Goal: Download file/media

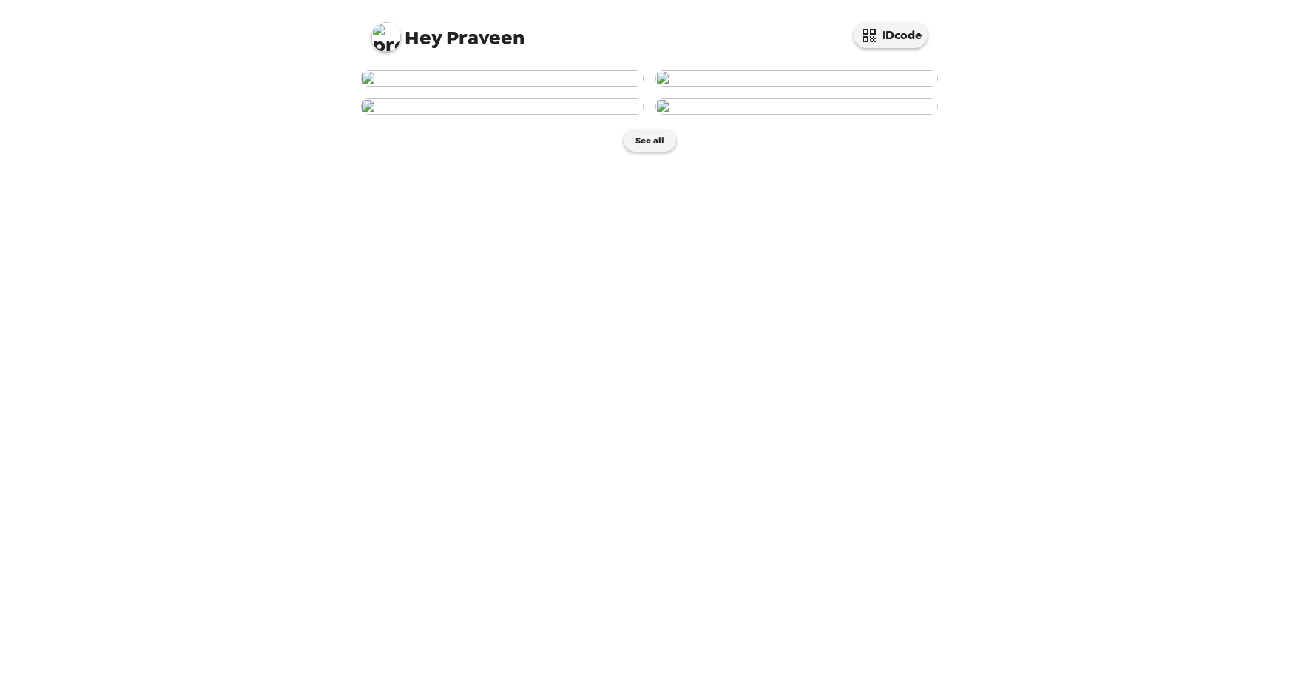
click at [473, 87] on img at bounding box center [502, 78] width 283 height 16
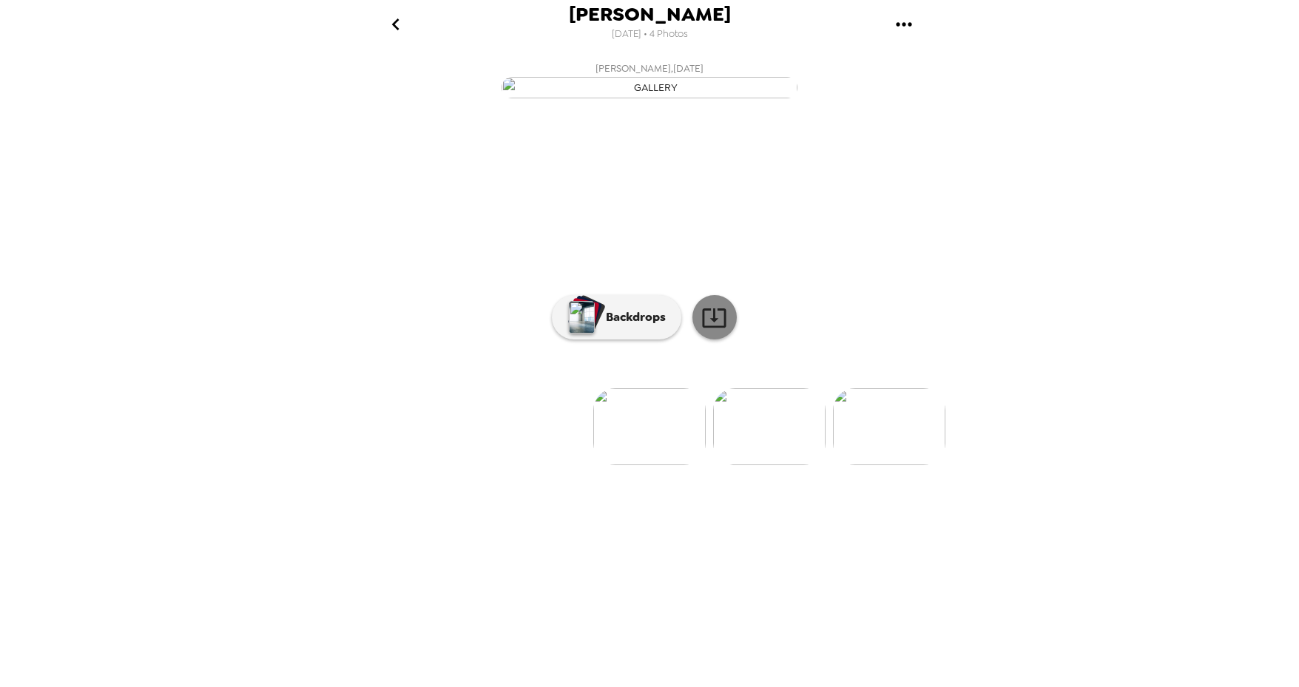
click at [710, 331] on icon at bounding box center [714, 318] width 26 height 26
click at [646, 340] on button "Backdrops" at bounding box center [616, 317] width 129 height 44
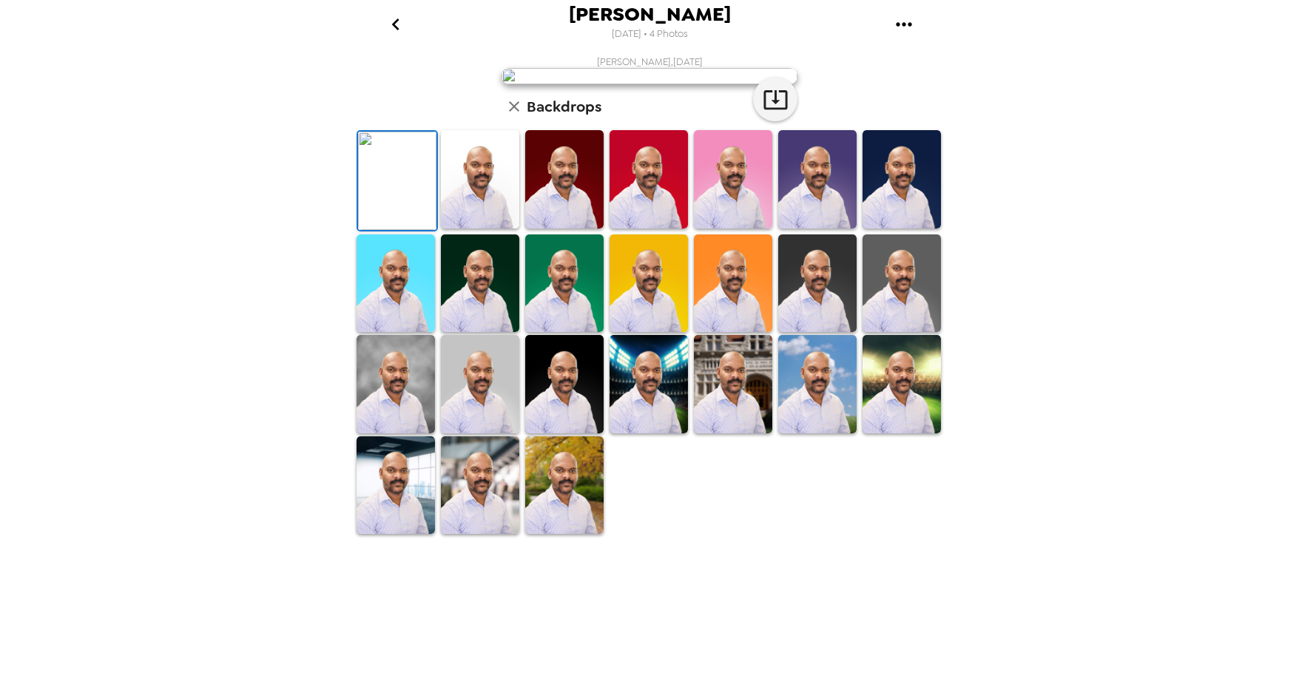
click at [476, 229] on img at bounding box center [480, 179] width 78 height 98
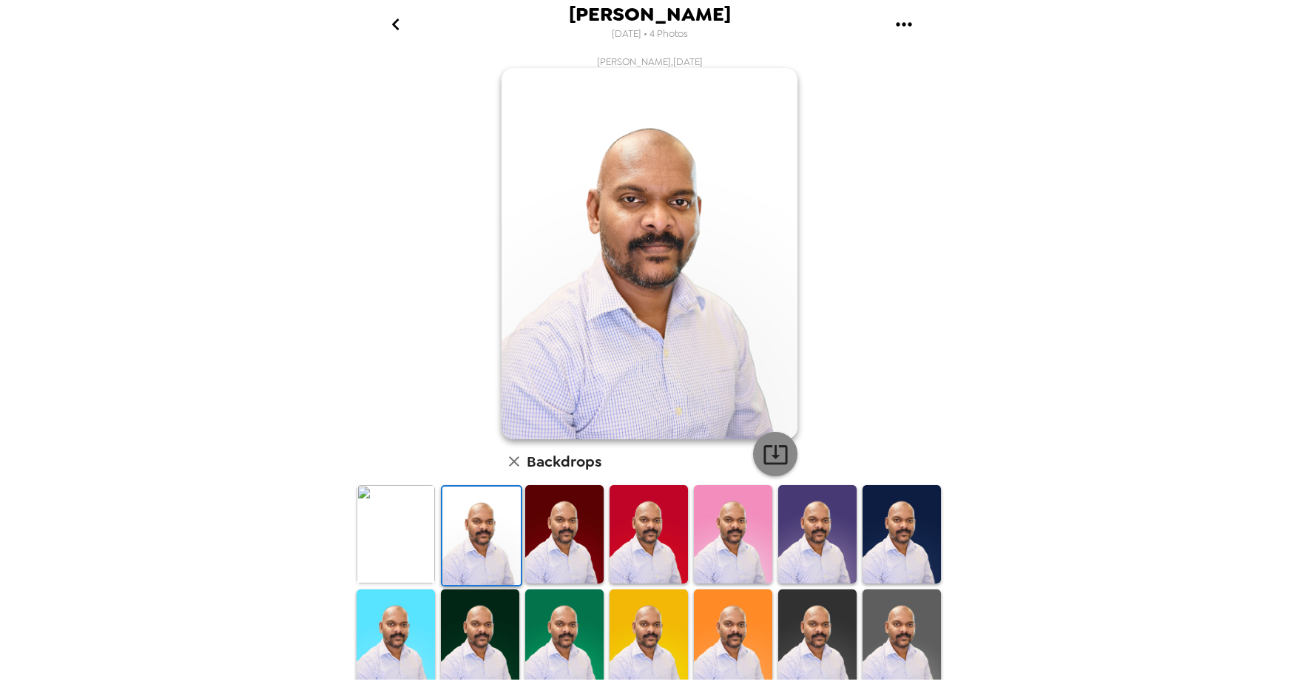
click at [763, 452] on icon "button" at bounding box center [776, 455] width 26 height 26
click at [907, 547] on img at bounding box center [901, 534] width 78 height 98
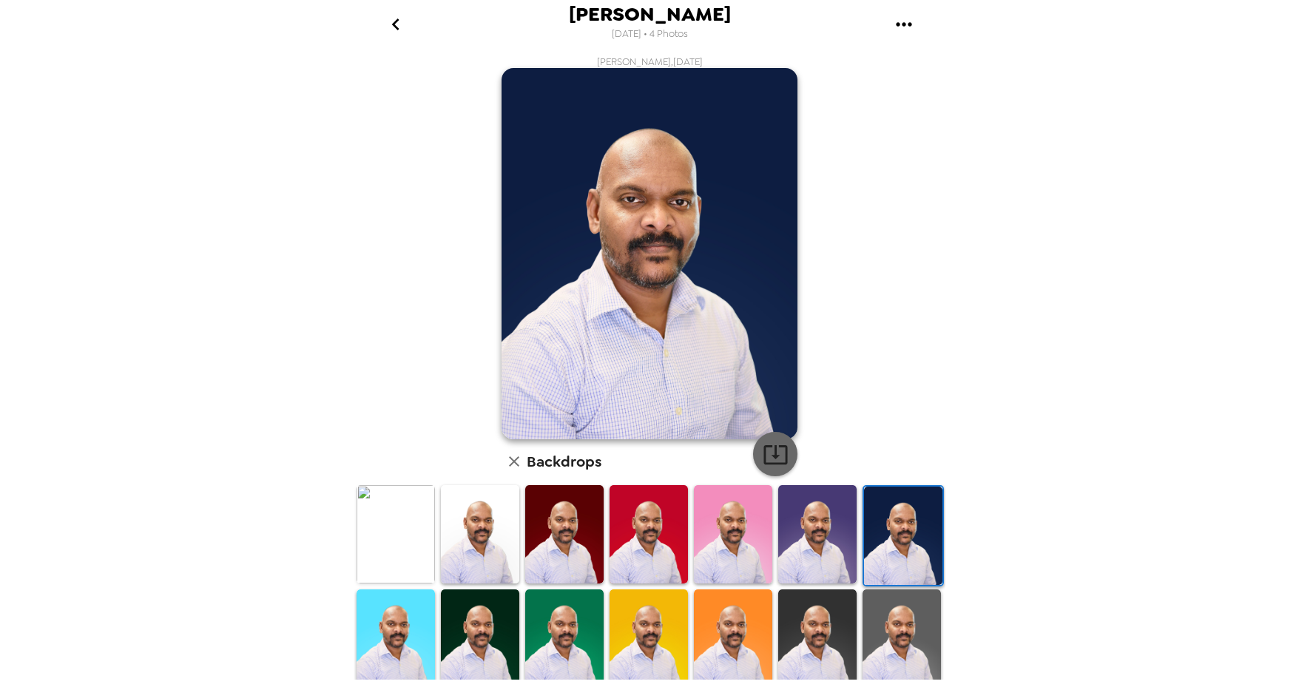
click at [779, 454] on icon "button" at bounding box center [776, 455] width 26 height 26
click at [481, 615] on img at bounding box center [480, 639] width 78 height 98
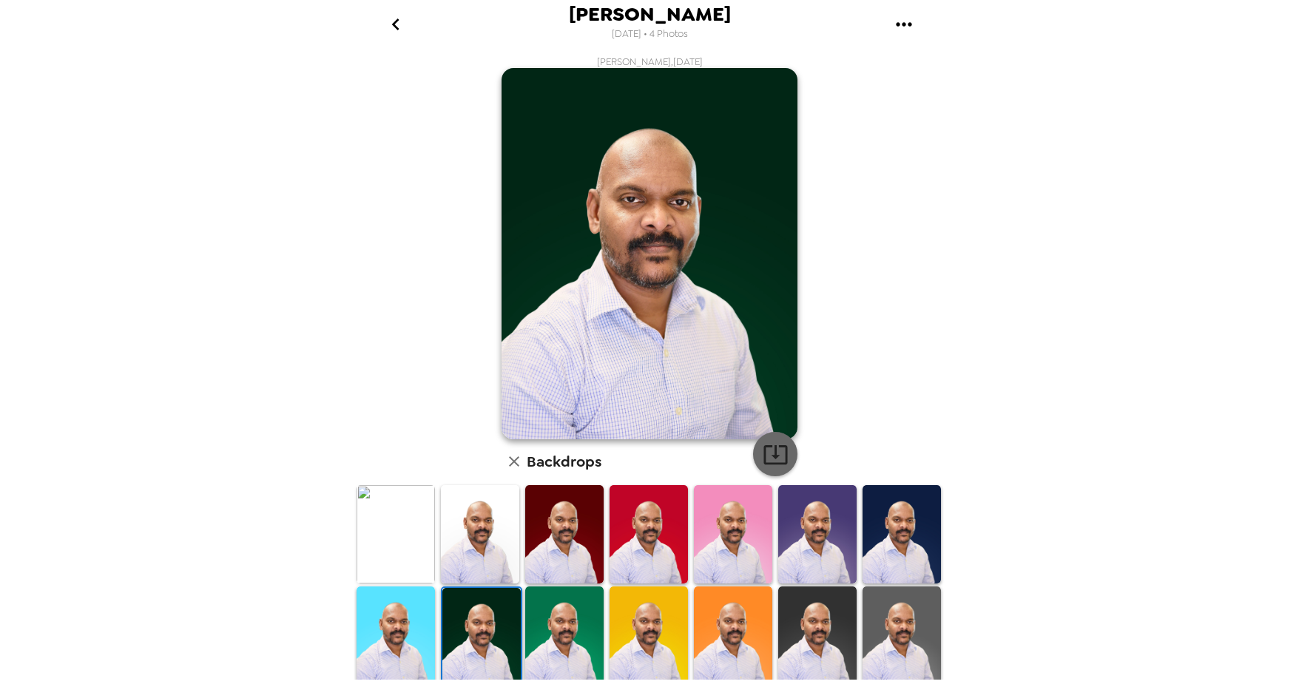
click at [775, 461] on icon "button" at bounding box center [776, 455] width 26 height 26
click at [801, 613] on img at bounding box center [817, 636] width 78 height 98
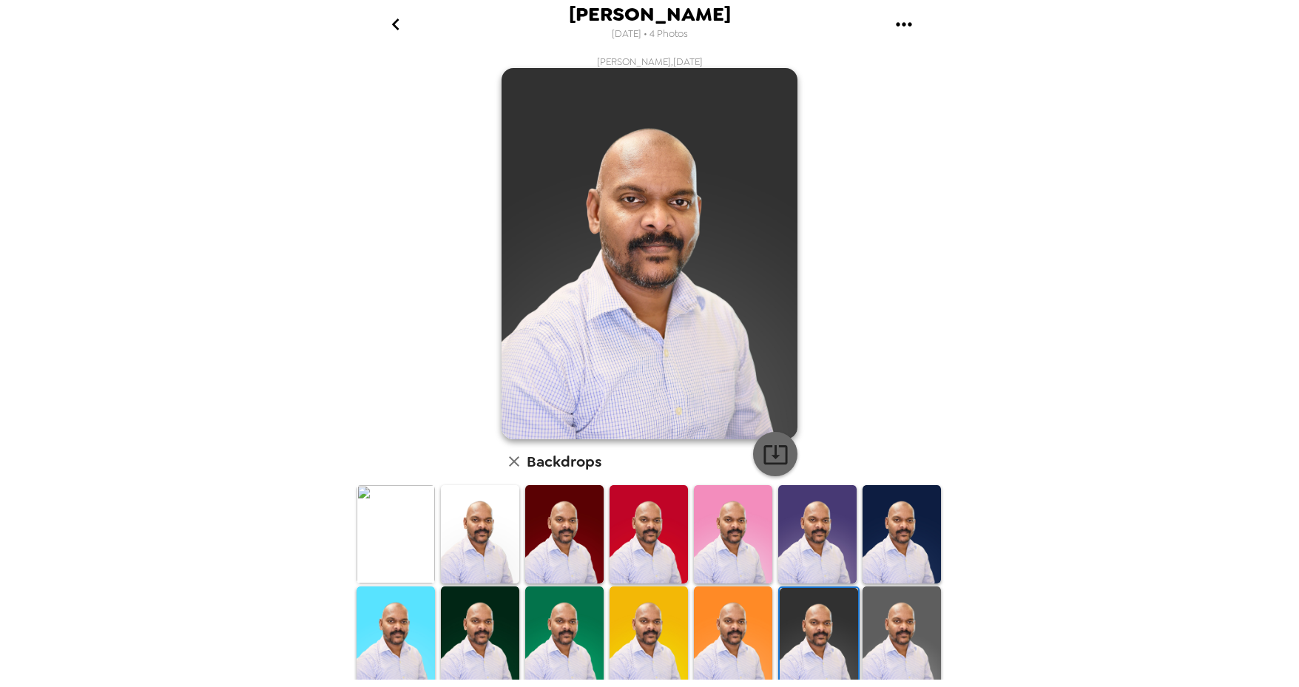
click at [777, 453] on icon "button" at bounding box center [776, 455] width 26 height 26
click at [871, 618] on img at bounding box center [901, 636] width 78 height 98
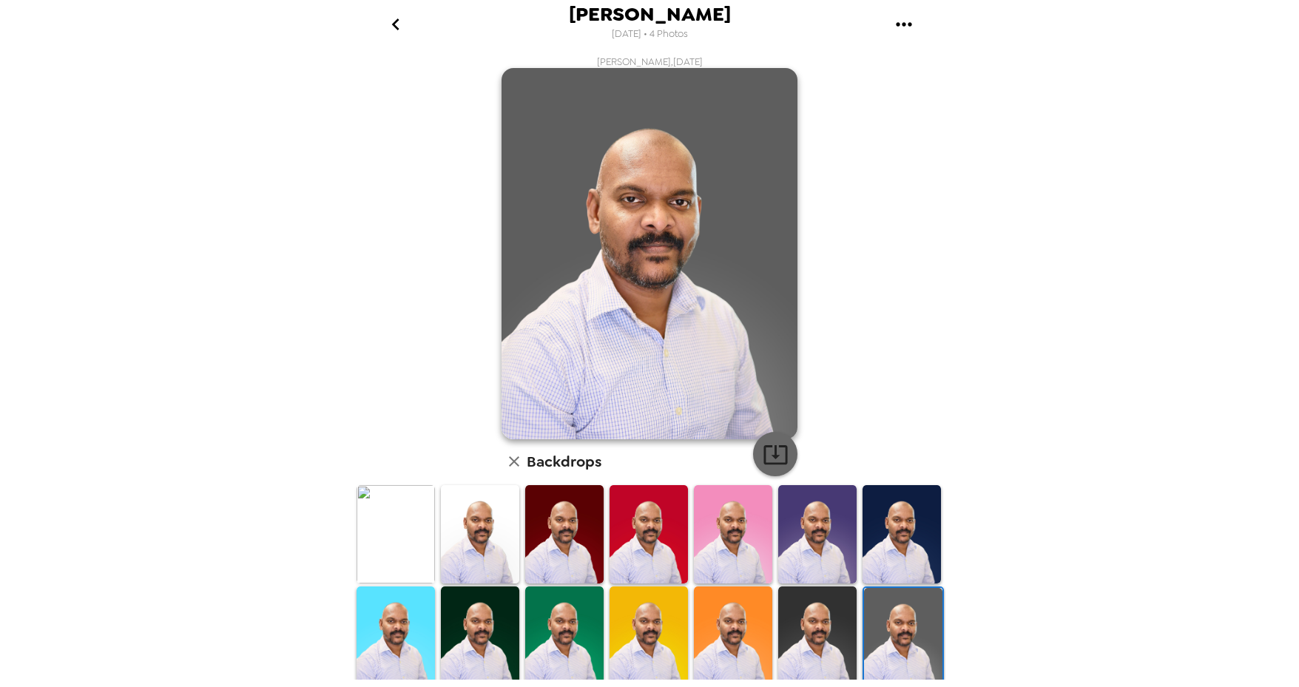
click at [773, 450] on icon "button" at bounding box center [776, 455] width 26 height 26
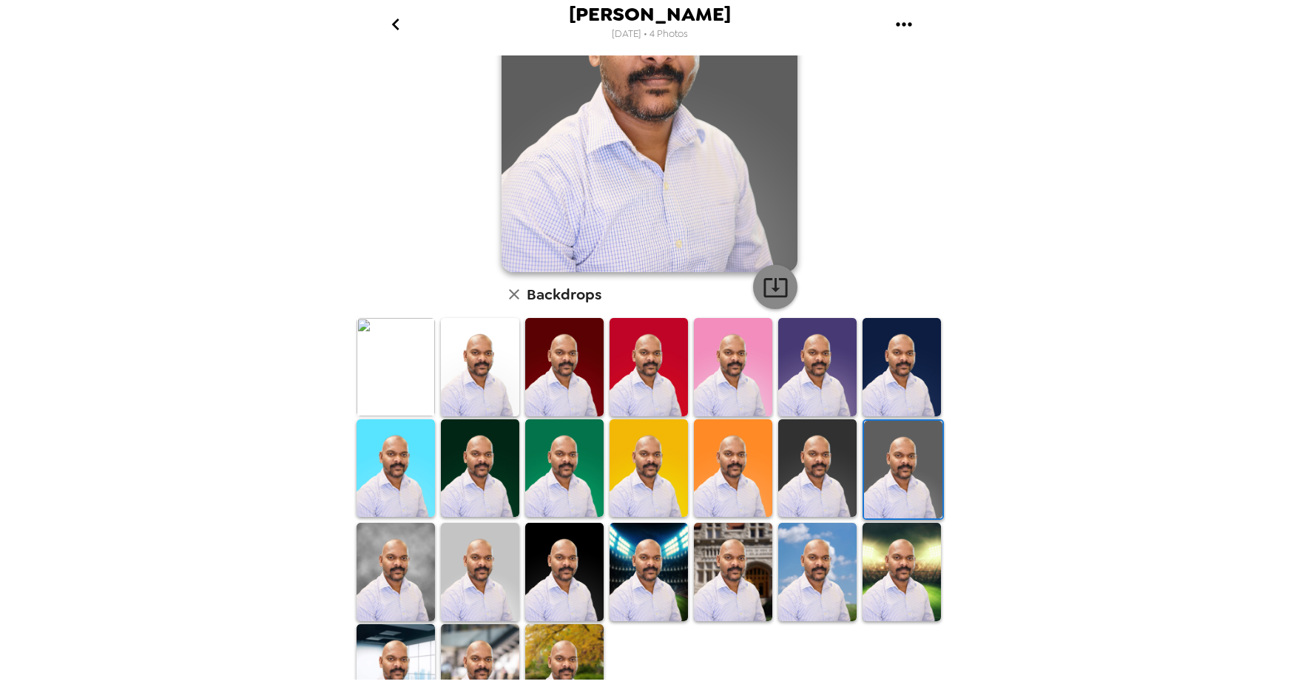
scroll to position [167, 0]
click at [362, 595] on img at bounding box center [396, 572] width 78 height 98
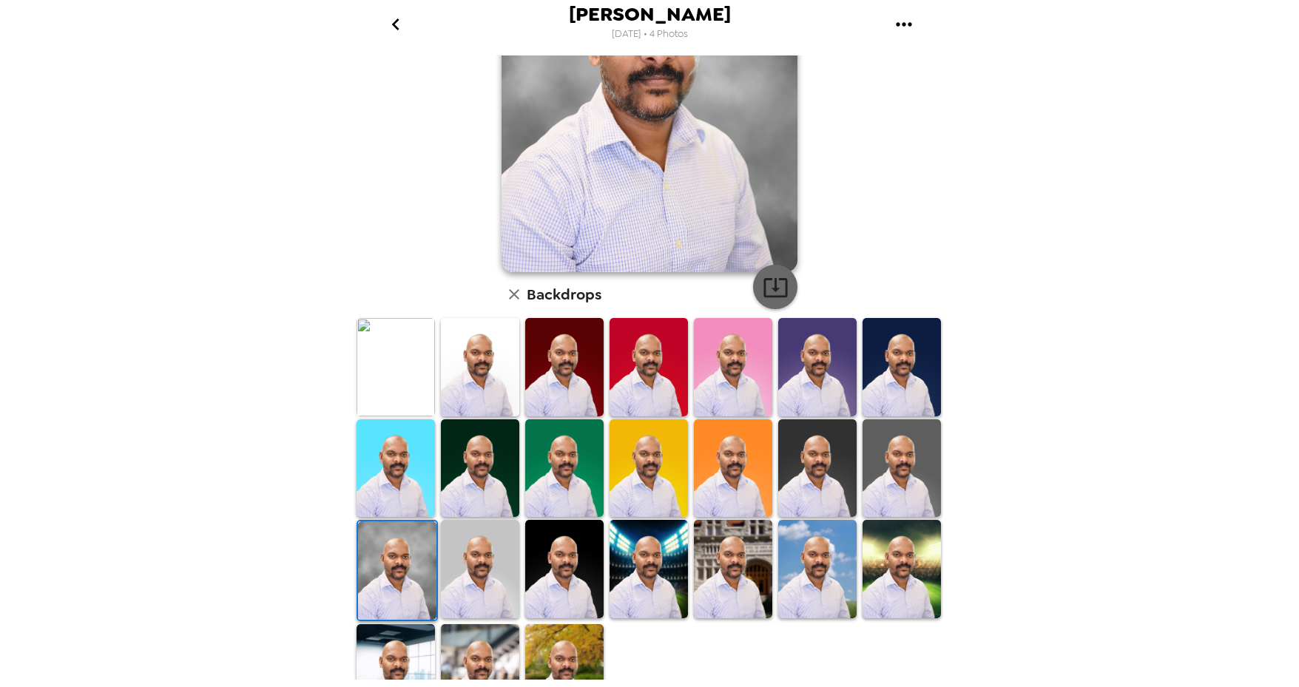
click at [769, 295] on icon "button" at bounding box center [776, 287] width 26 height 26
click at [470, 560] on img at bounding box center [480, 569] width 78 height 98
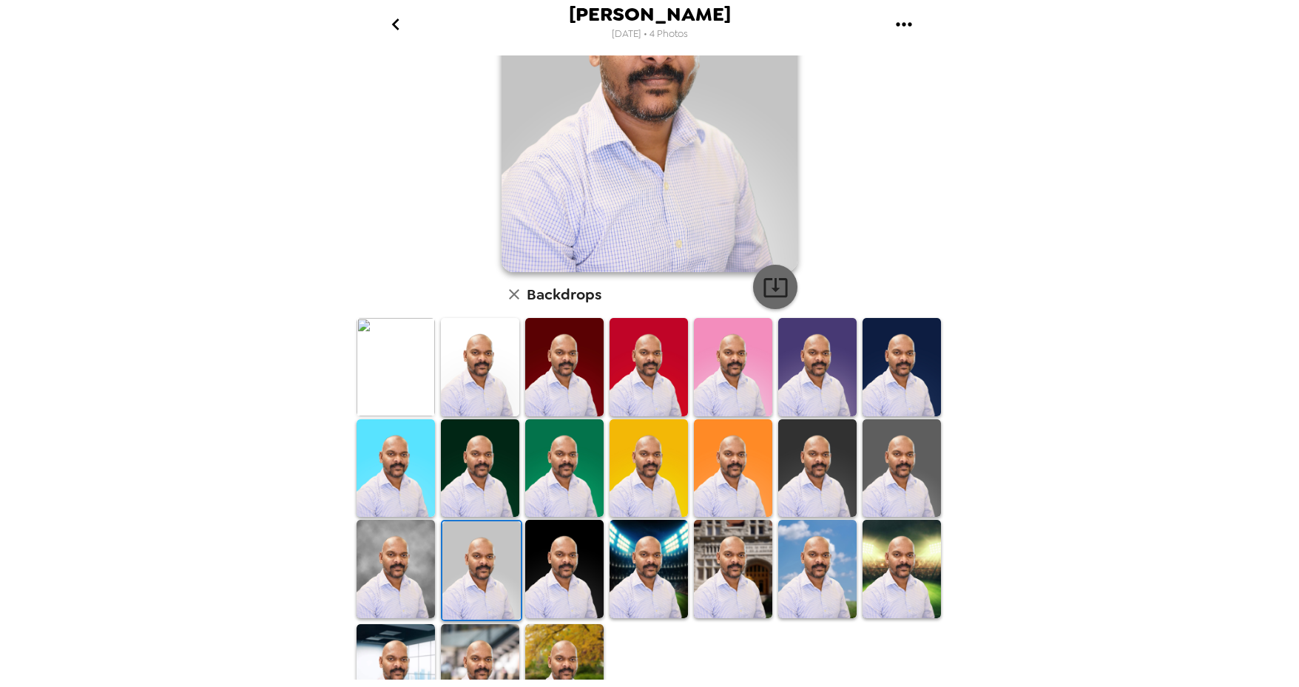
click at [774, 290] on icon "button" at bounding box center [776, 287] width 26 height 26
click at [550, 559] on img at bounding box center [564, 569] width 78 height 98
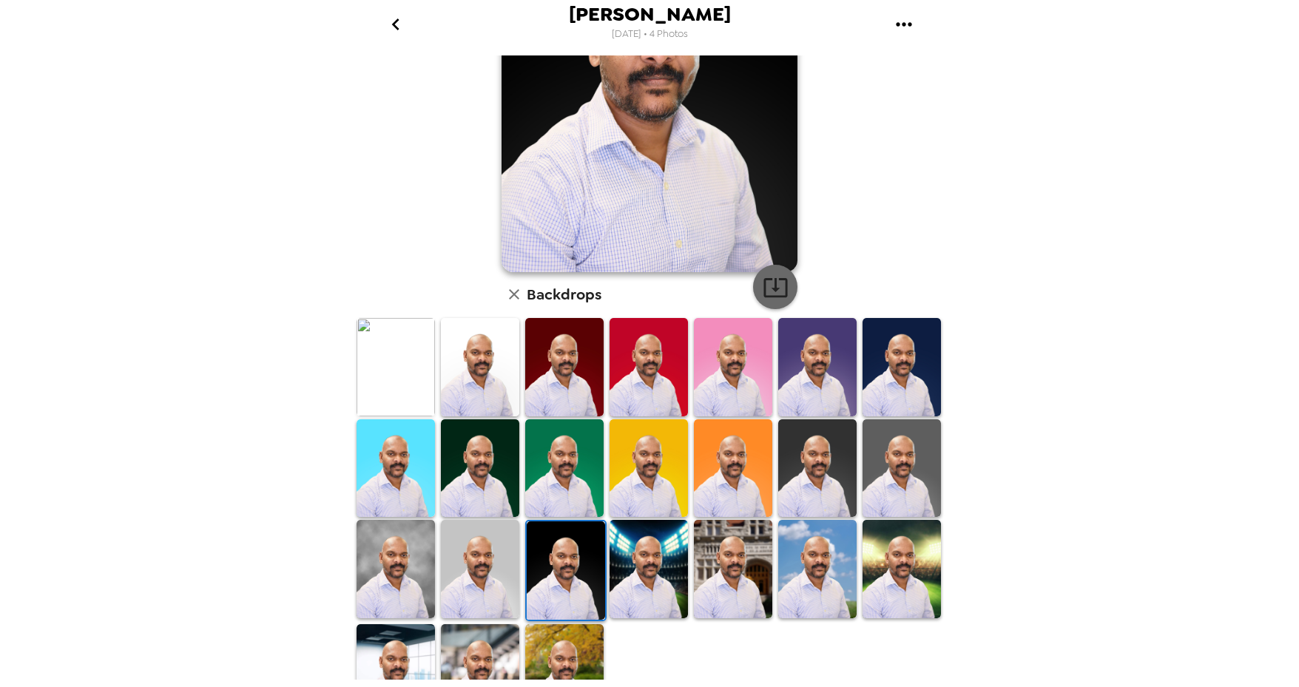
click at [780, 294] on icon "button" at bounding box center [775, 287] width 24 height 19
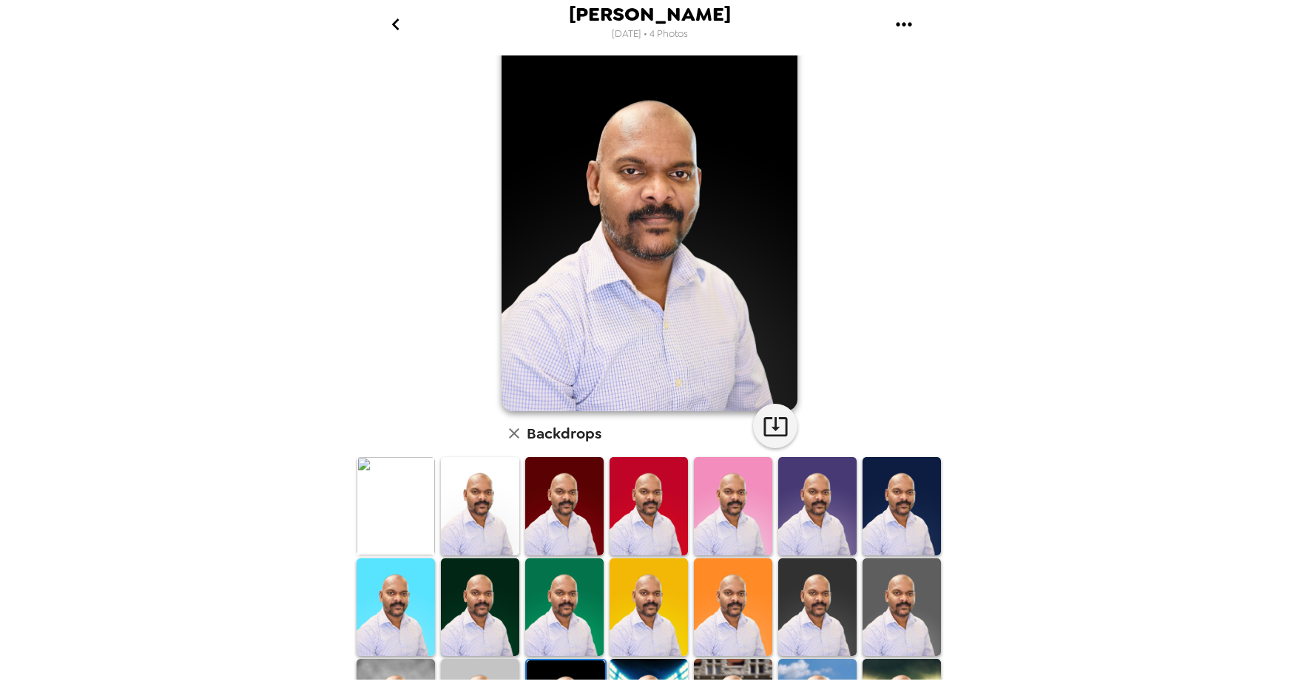
scroll to position [0, 0]
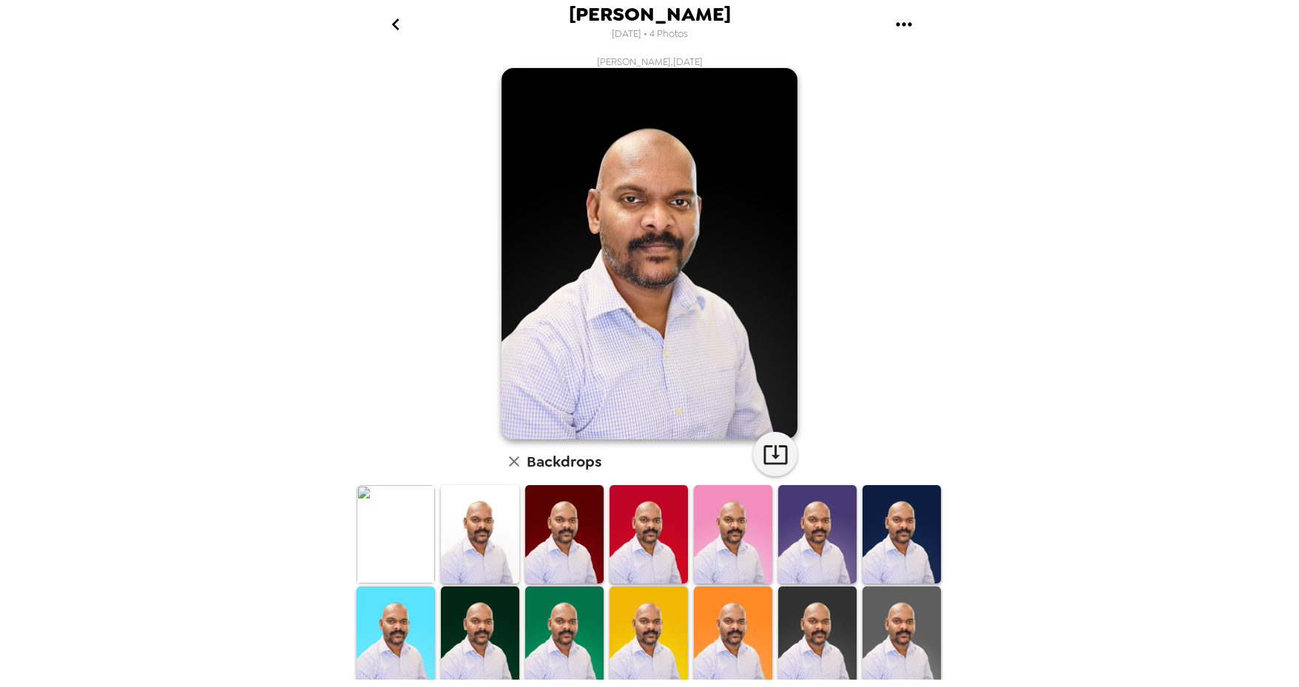
click at [670, 221] on img at bounding box center [649, 253] width 296 height 371
click at [394, 18] on icon "go back" at bounding box center [396, 25] width 24 height 24
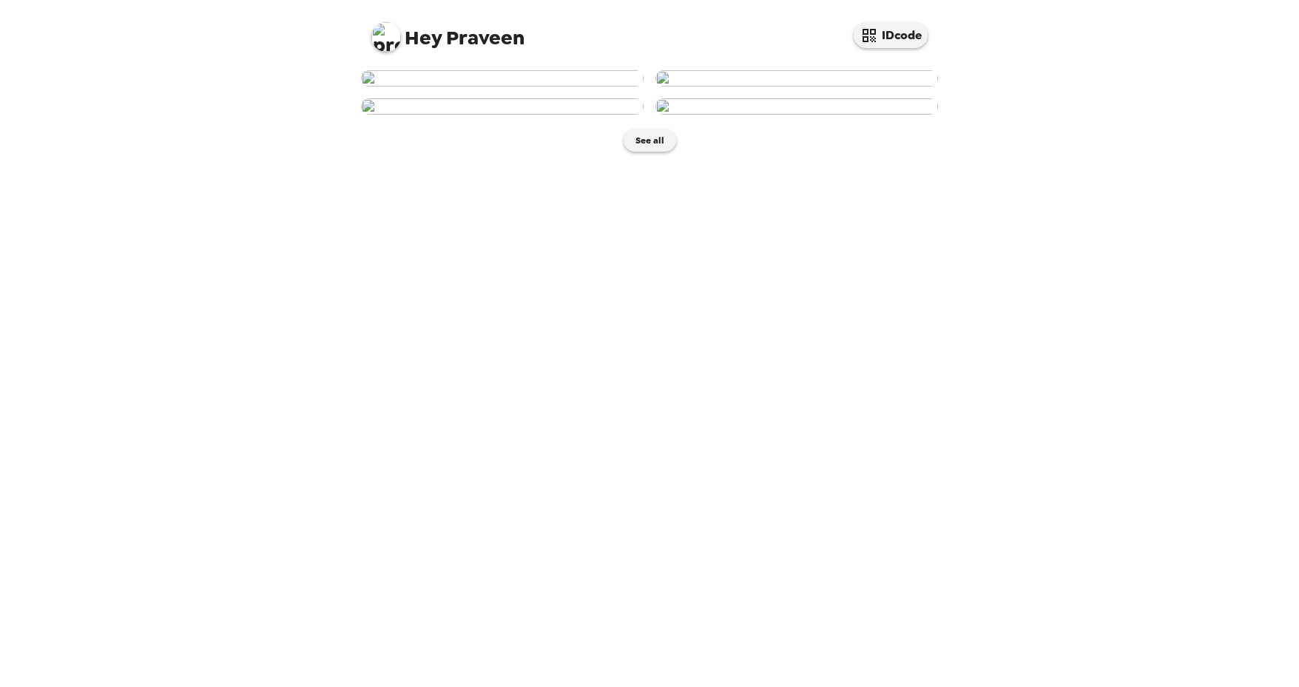
scroll to position [39, 0]
click at [734, 115] on img at bounding box center [796, 106] width 283 height 16
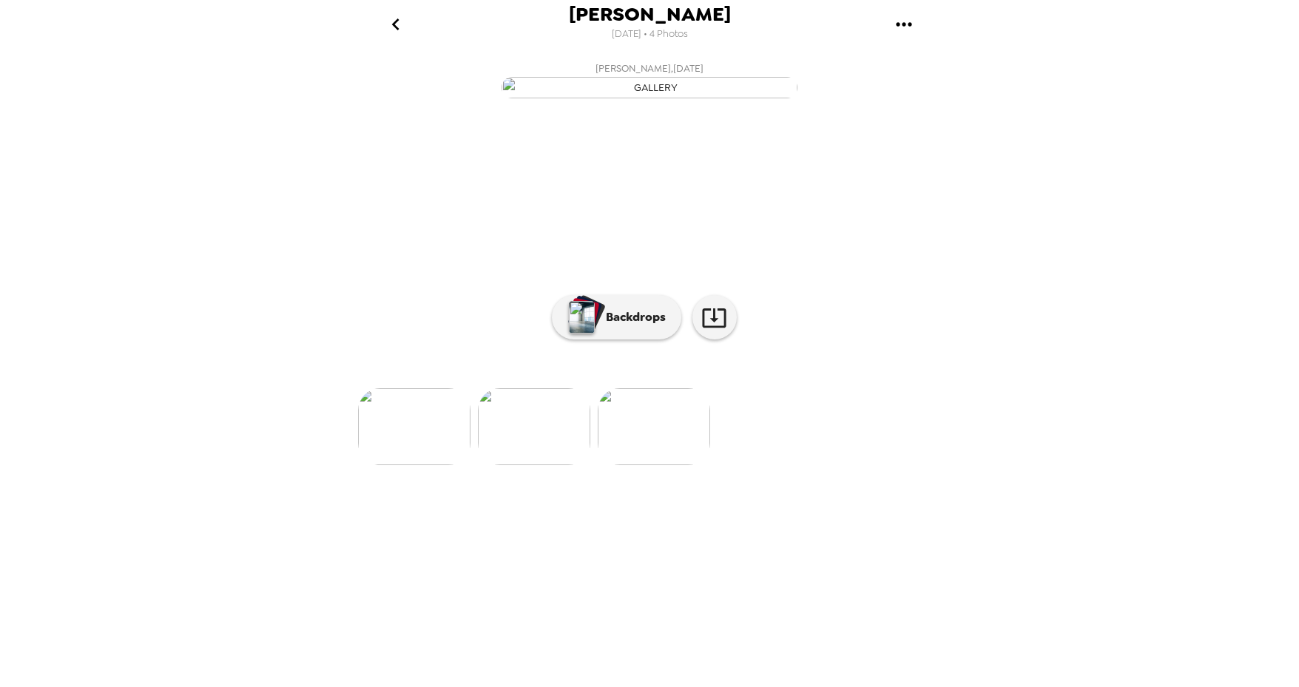
scroll to position [0, 357]
click at [662, 326] on p "Backdrops" at bounding box center [631, 317] width 67 height 18
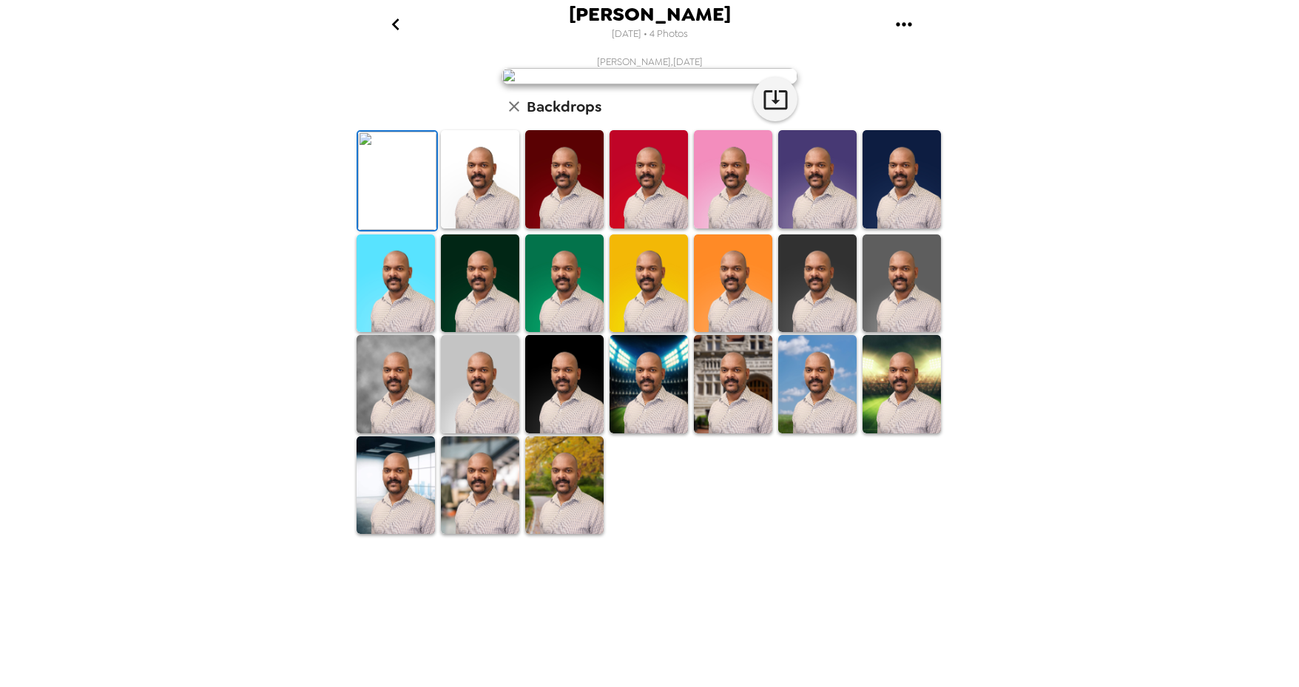
click at [370, 230] on img at bounding box center [397, 181] width 78 height 98
click at [445, 229] on img at bounding box center [480, 179] width 78 height 98
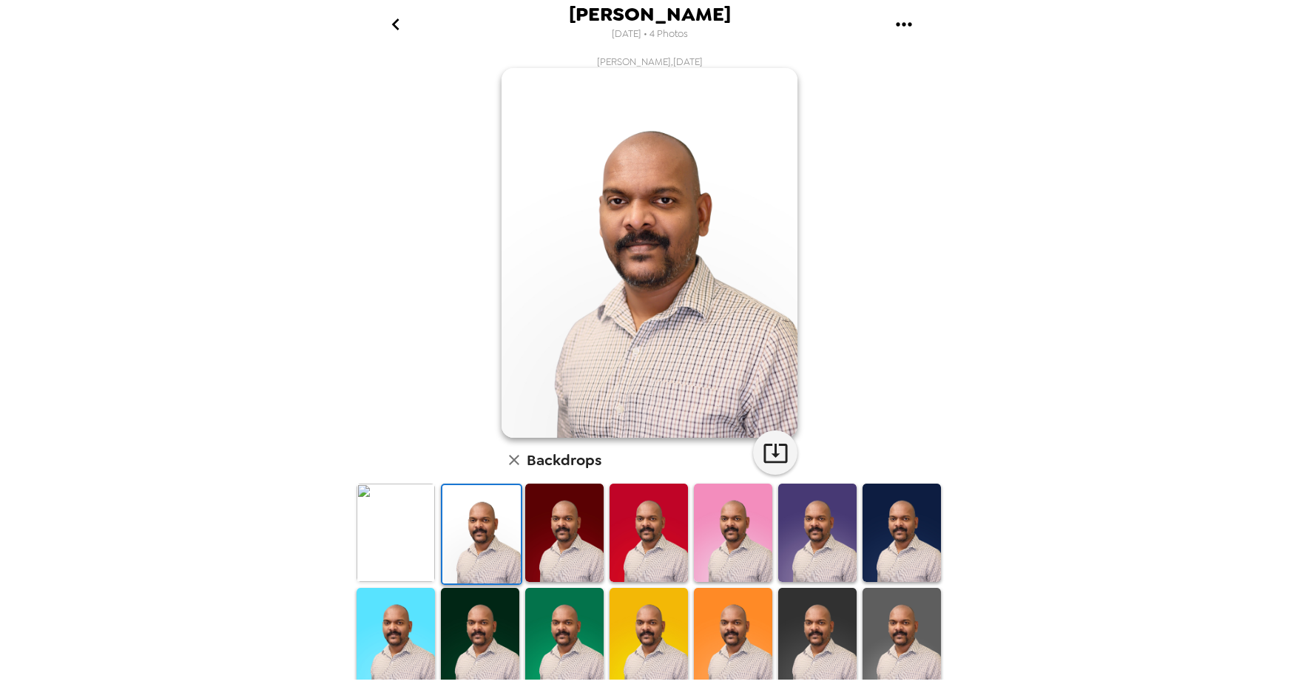
click at [391, 541] on img at bounding box center [396, 533] width 78 height 98
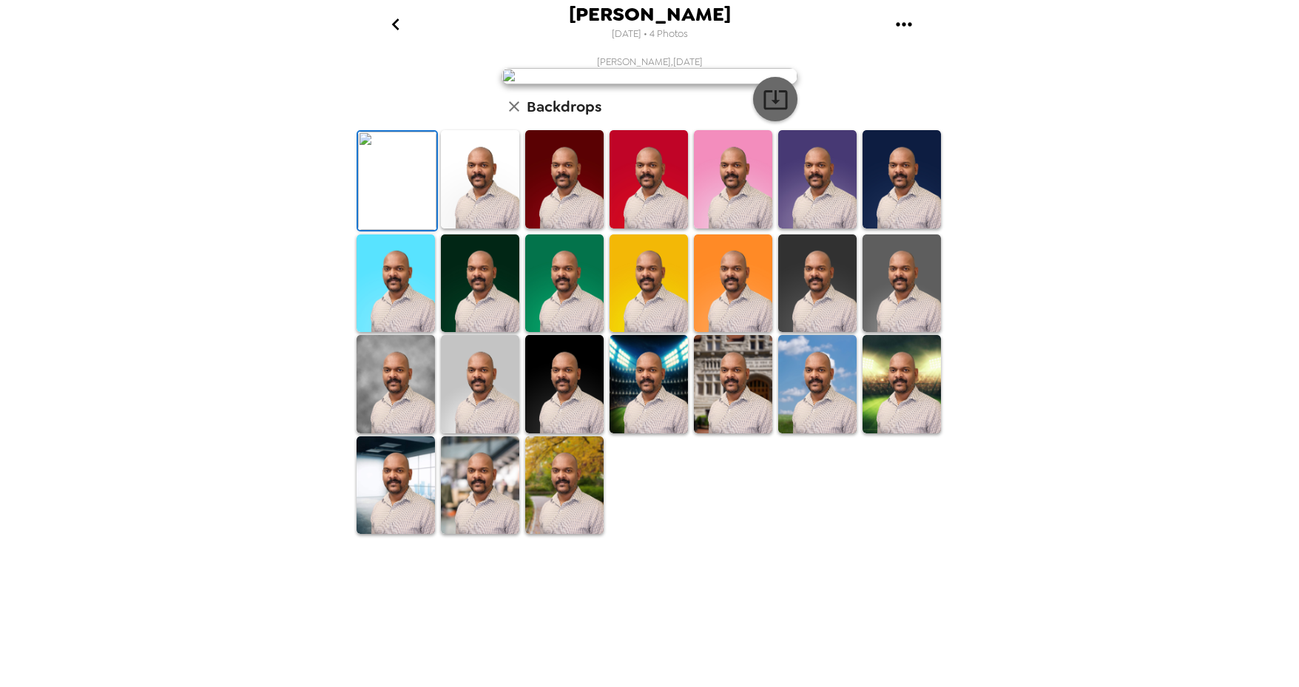
click at [772, 112] on icon "button" at bounding box center [776, 100] width 26 height 26
click at [394, 21] on icon "go back" at bounding box center [394, 24] width 7 height 12
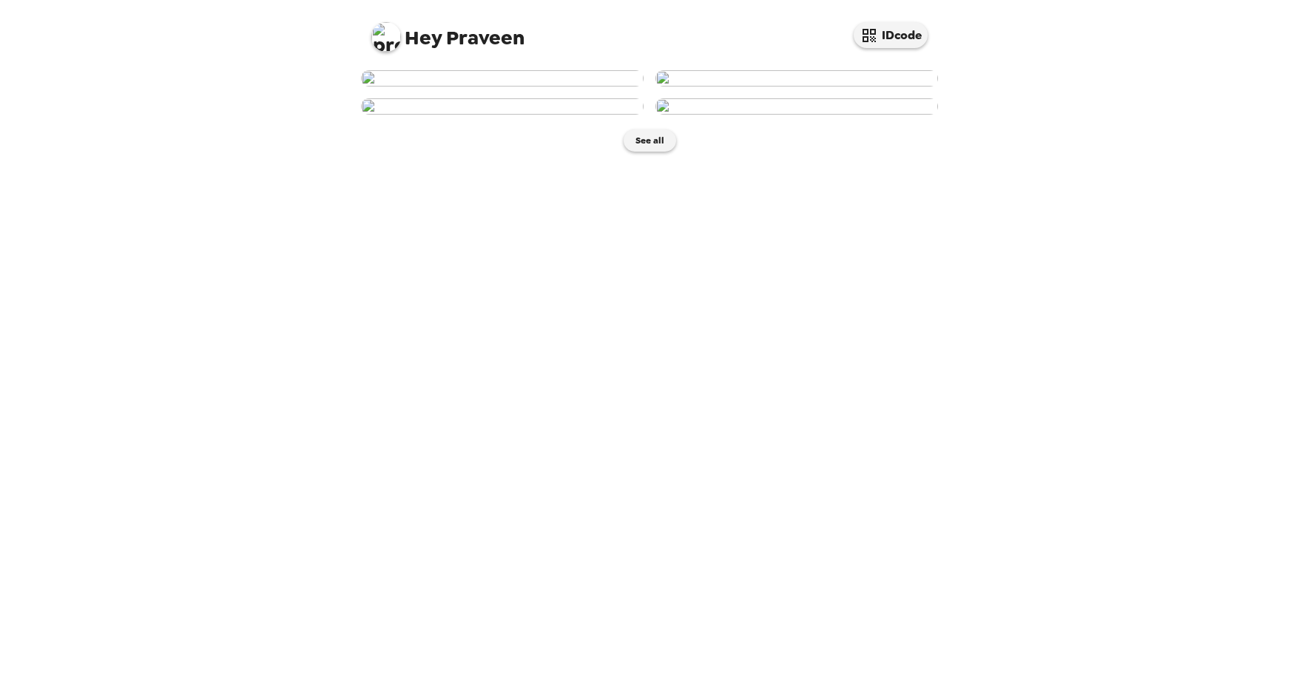
click at [720, 87] on img at bounding box center [796, 78] width 283 height 16
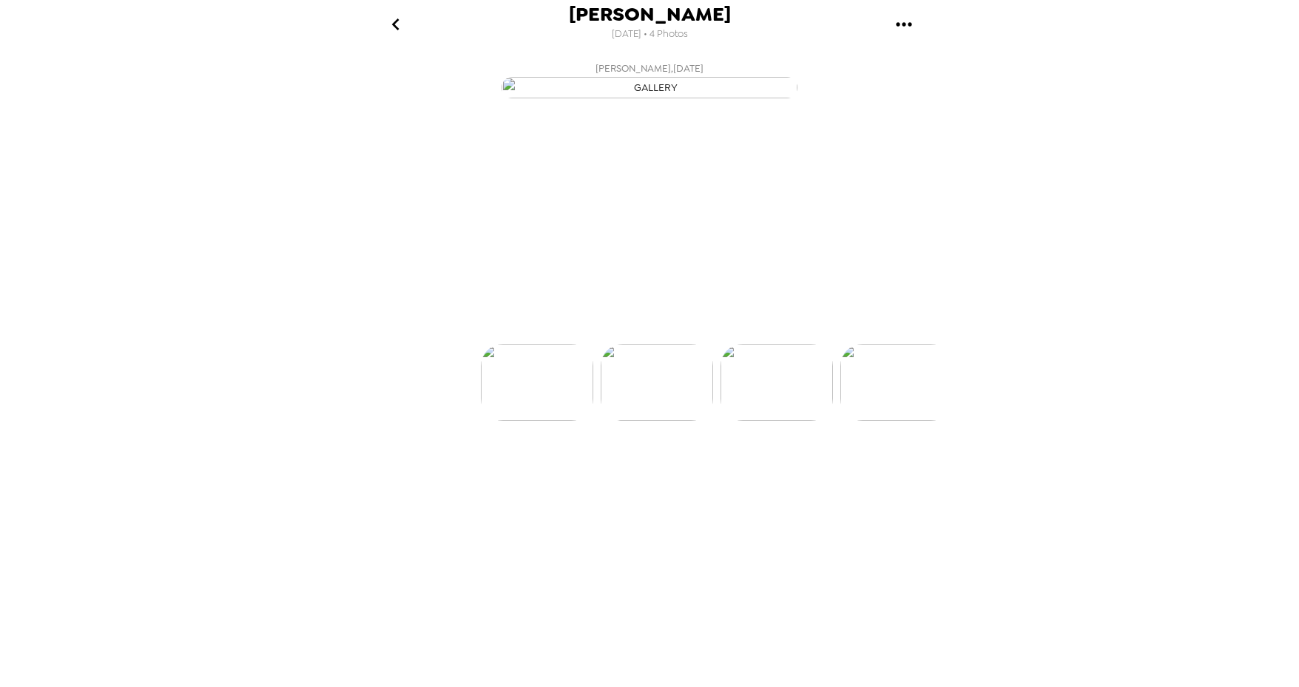
scroll to position [0, 118]
click at [630, 340] on button "Backdrops" at bounding box center [616, 317] width 129 height 44
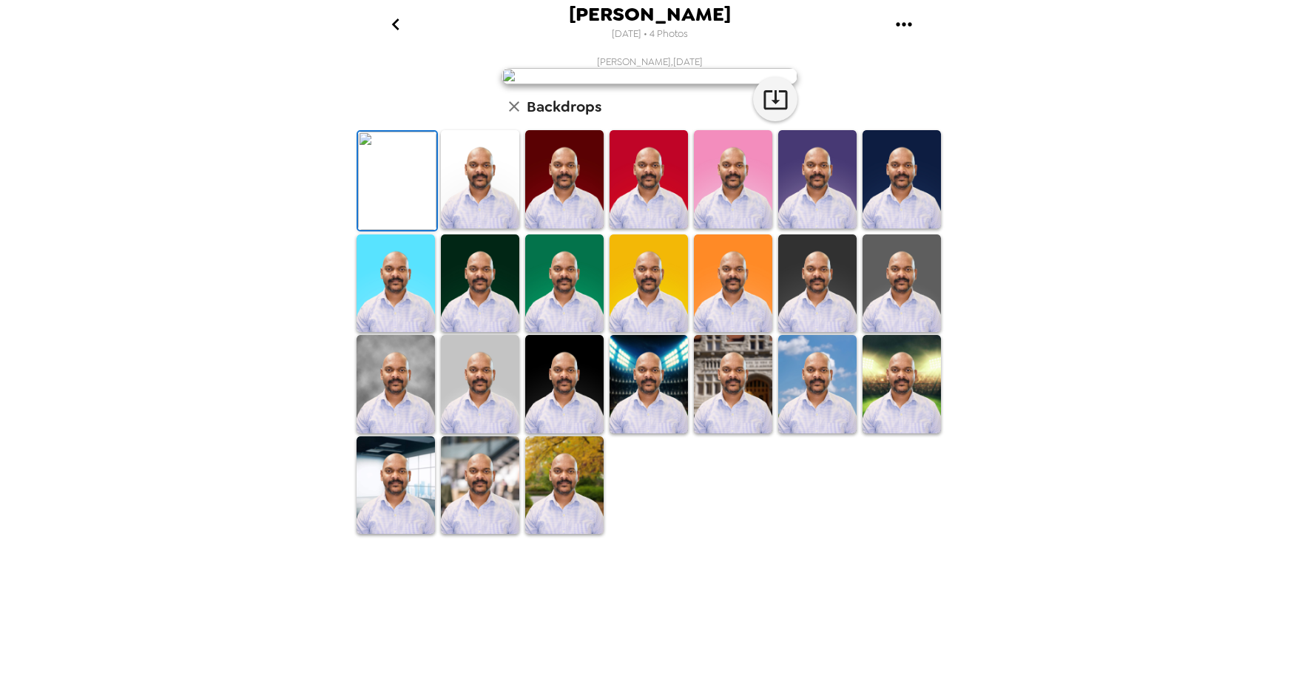
click at [503, 229] on img at bounding box center [480, 179] width 78 height 98
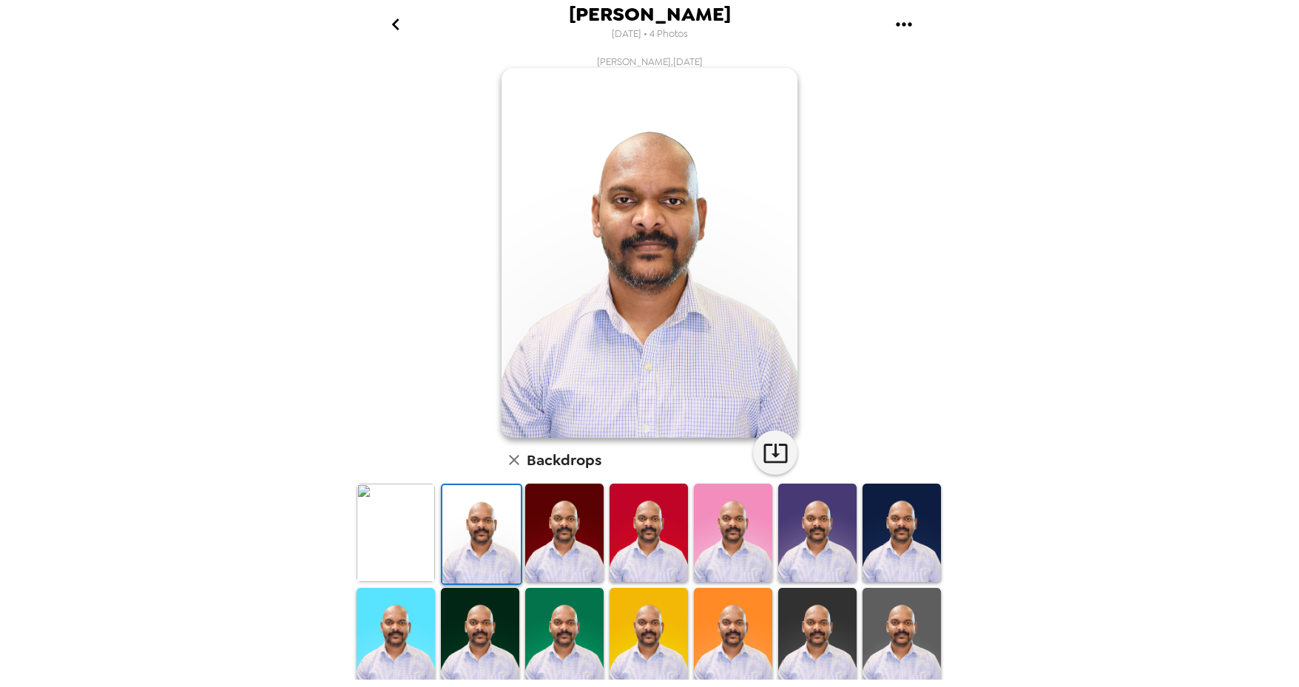
click at [399, 533] on img at bounding box center [396, 533] width 78 height 98
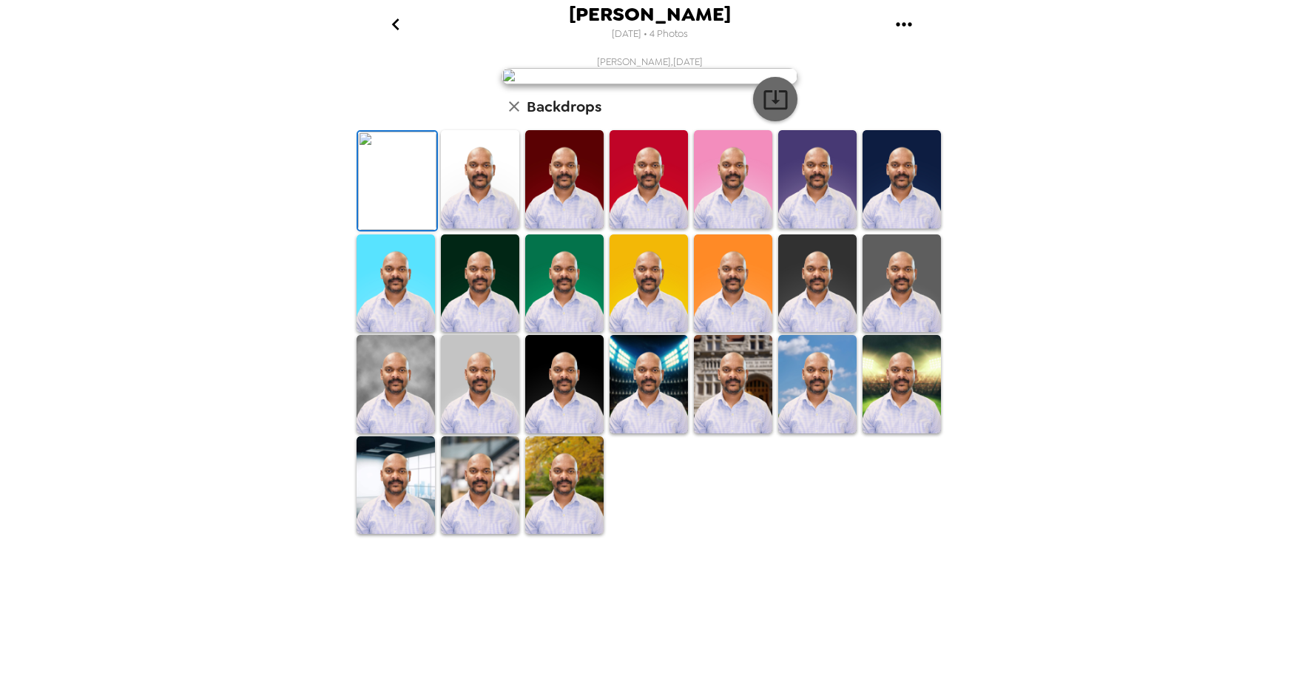
click at [779, 112] on icon "button" at bounding box center [776, 100] width 26 height 26
click at [394, 29] on icon "go back" at bounding box center [396, 25] width 24 height 24
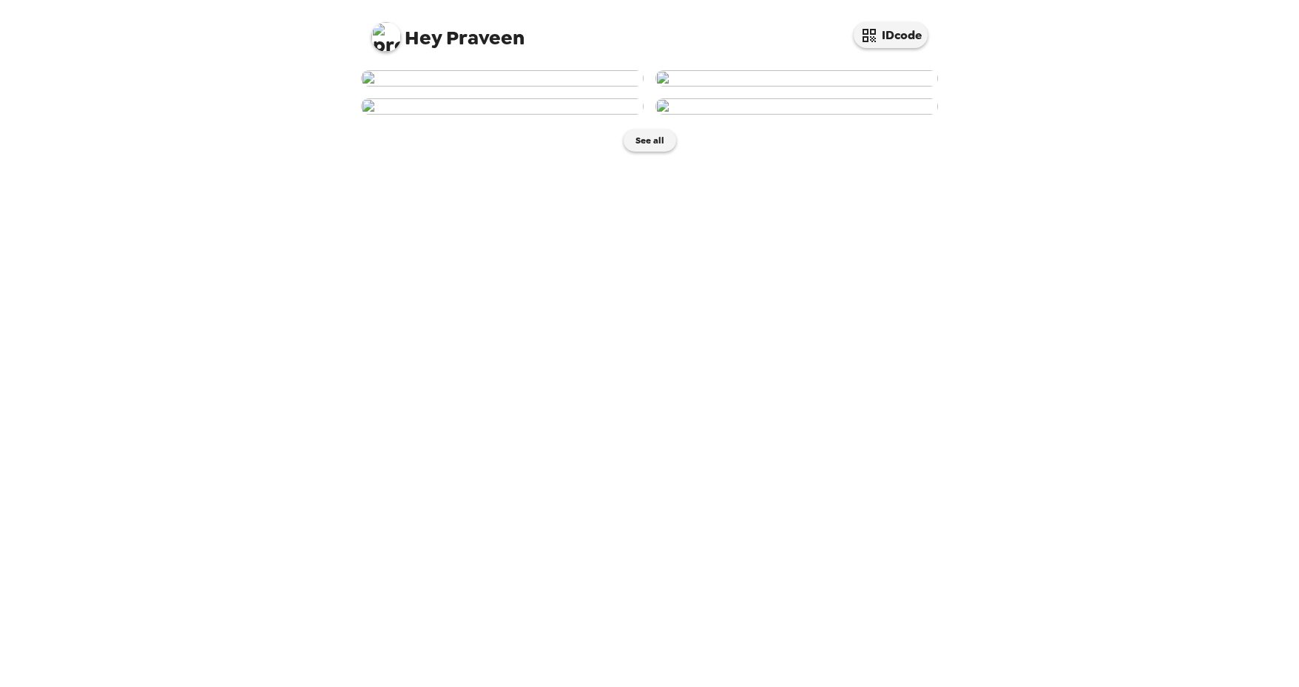
click at [516, 87] on img at bounding box center [502, 78] width 283 height 16
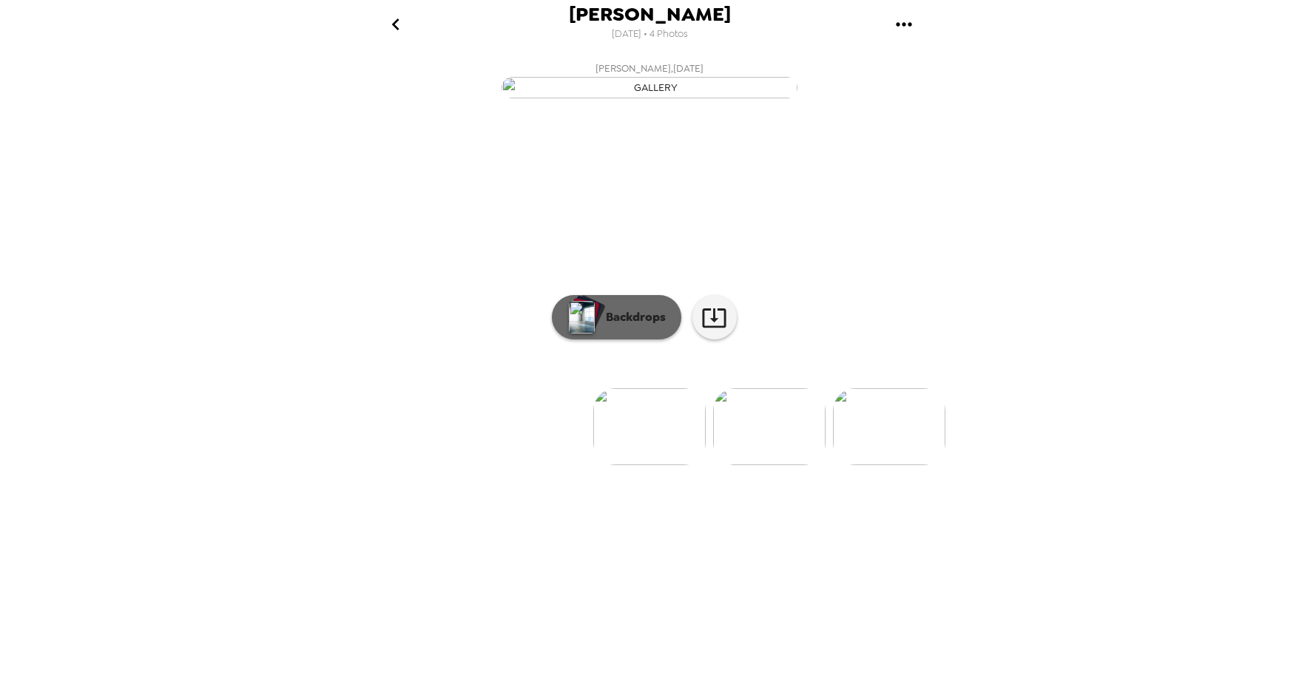
click at [618, 340] on button "Backdrops" at bounding box center [616, 317] width 129 height 44
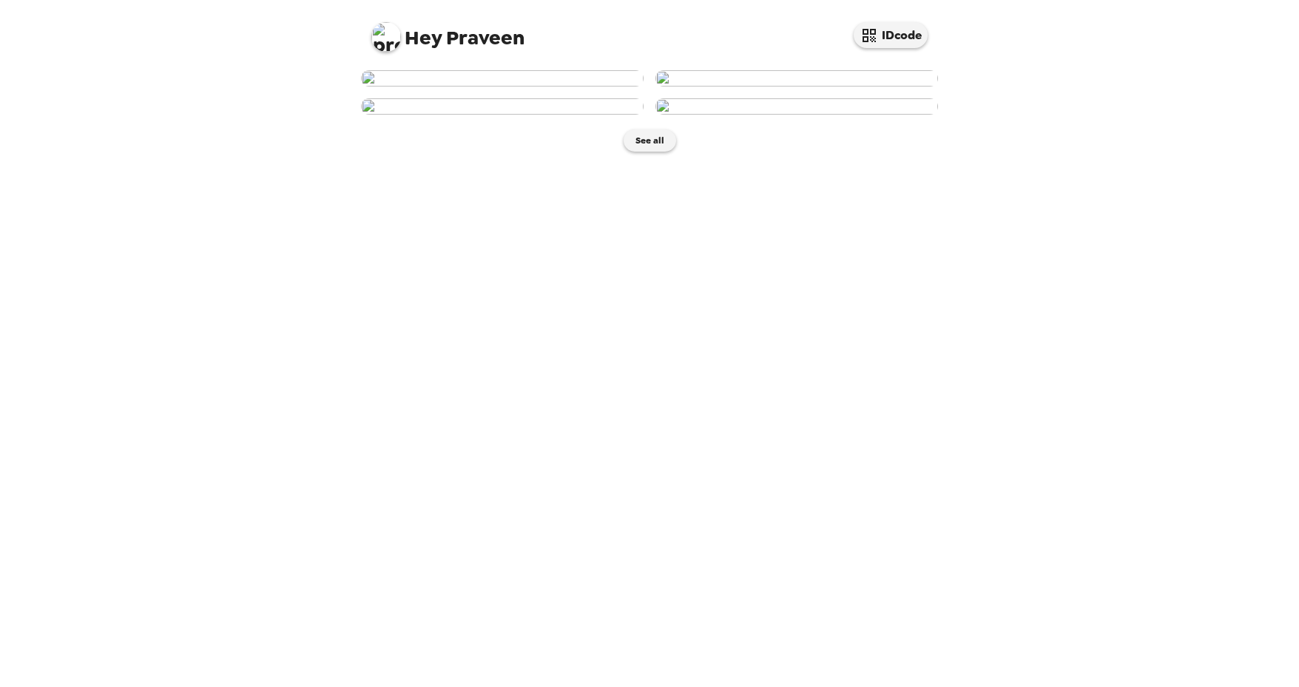
click at [794, 115] on img at bounding box center [796, 106] width 283 height 16
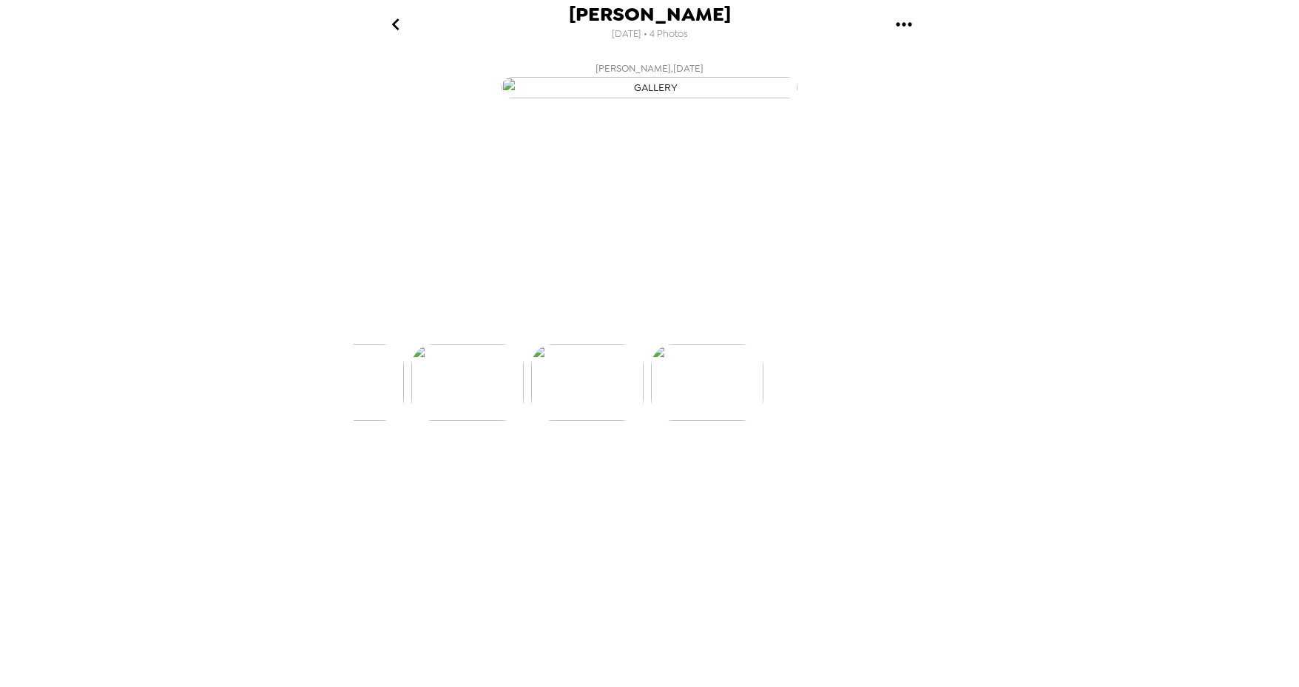
scroll to position [0, 357]
click at [903, 24] on icon "gallery menu" at bounding box center [904, 24] width 16 height 4
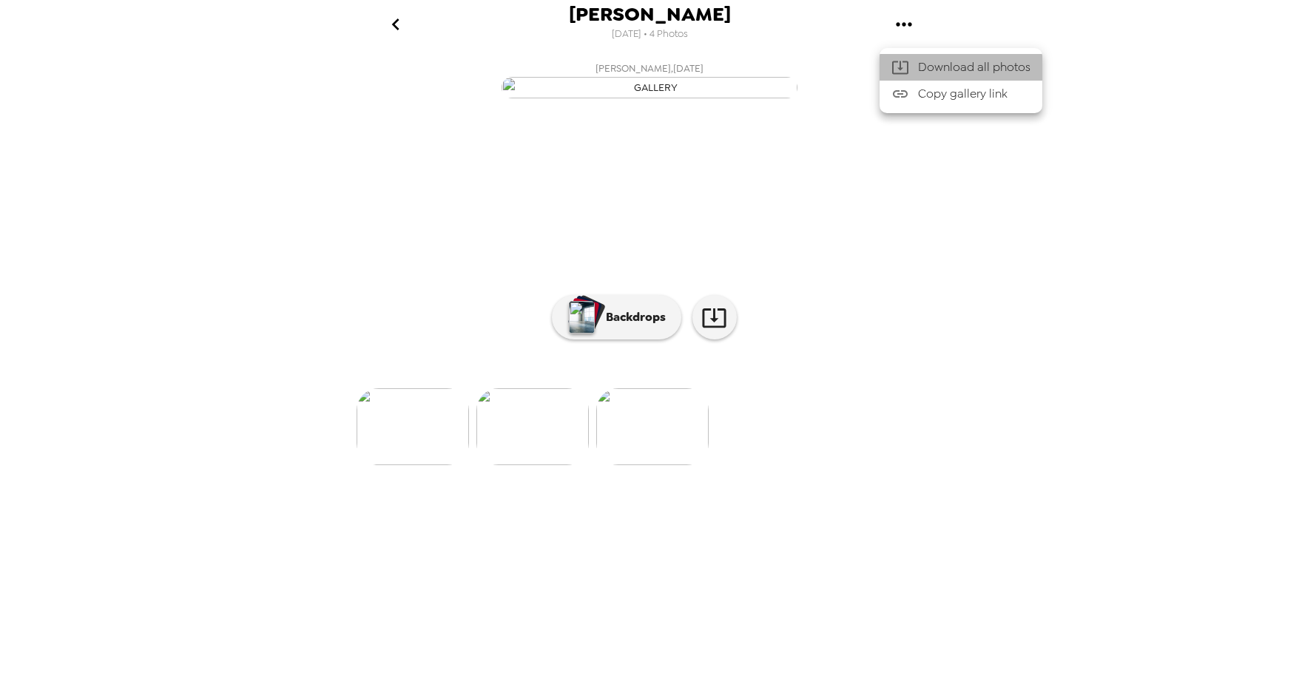
click at [918, 68] on span "Download all photos" at bounding box center [974, 67] width 112 height 18
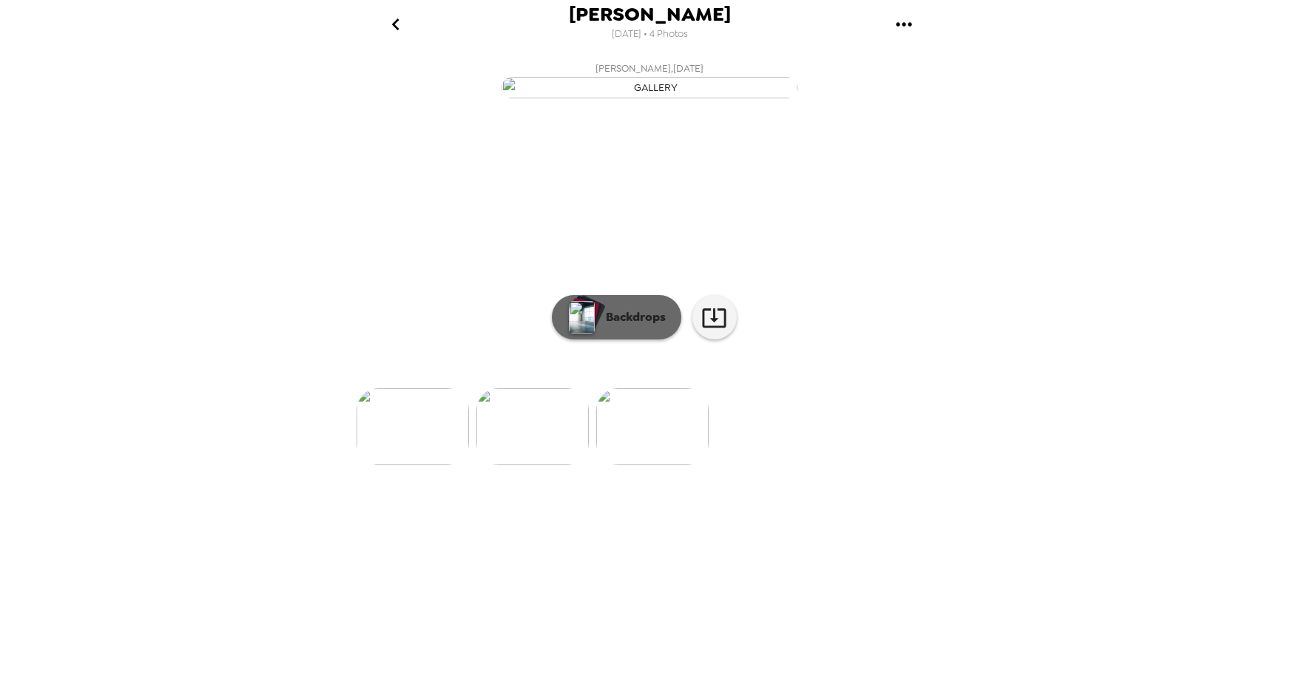
click at [635, 326] on p "Backdrops" at bounding box center [631, 317] width 67 height 18
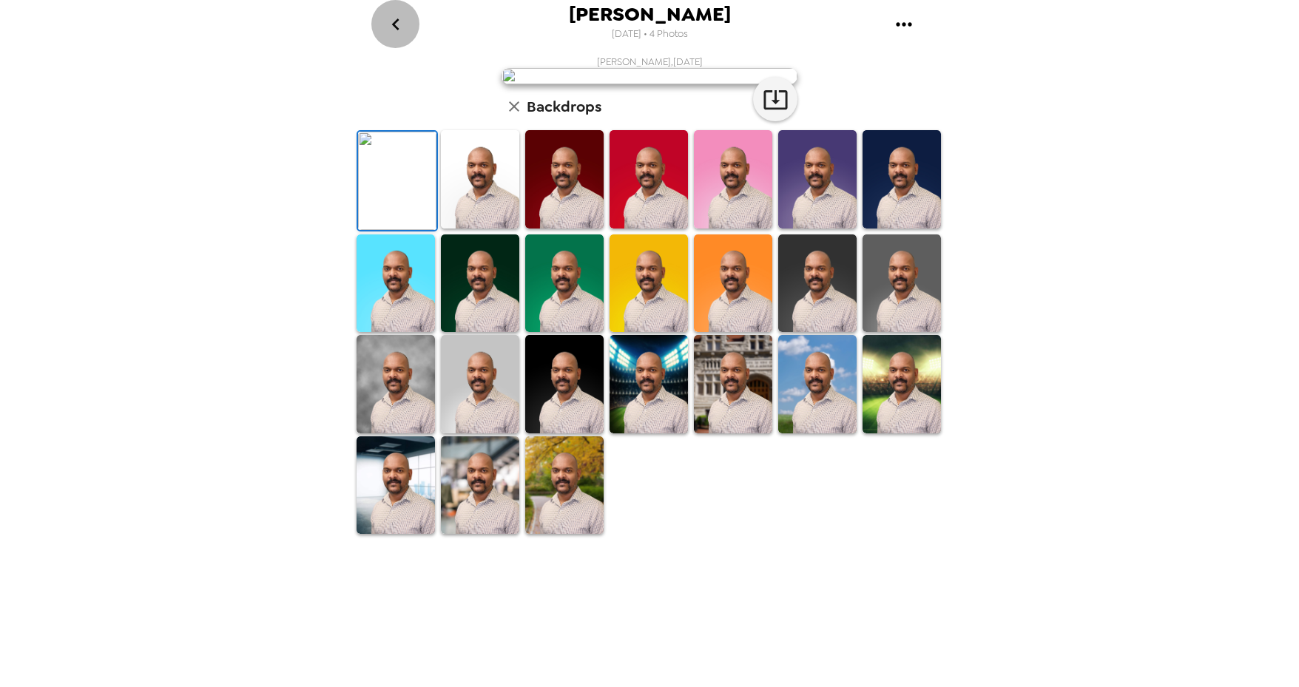
click at [401, 23] on icon "go back" at bounding box center [396, 25] width 24 height 24
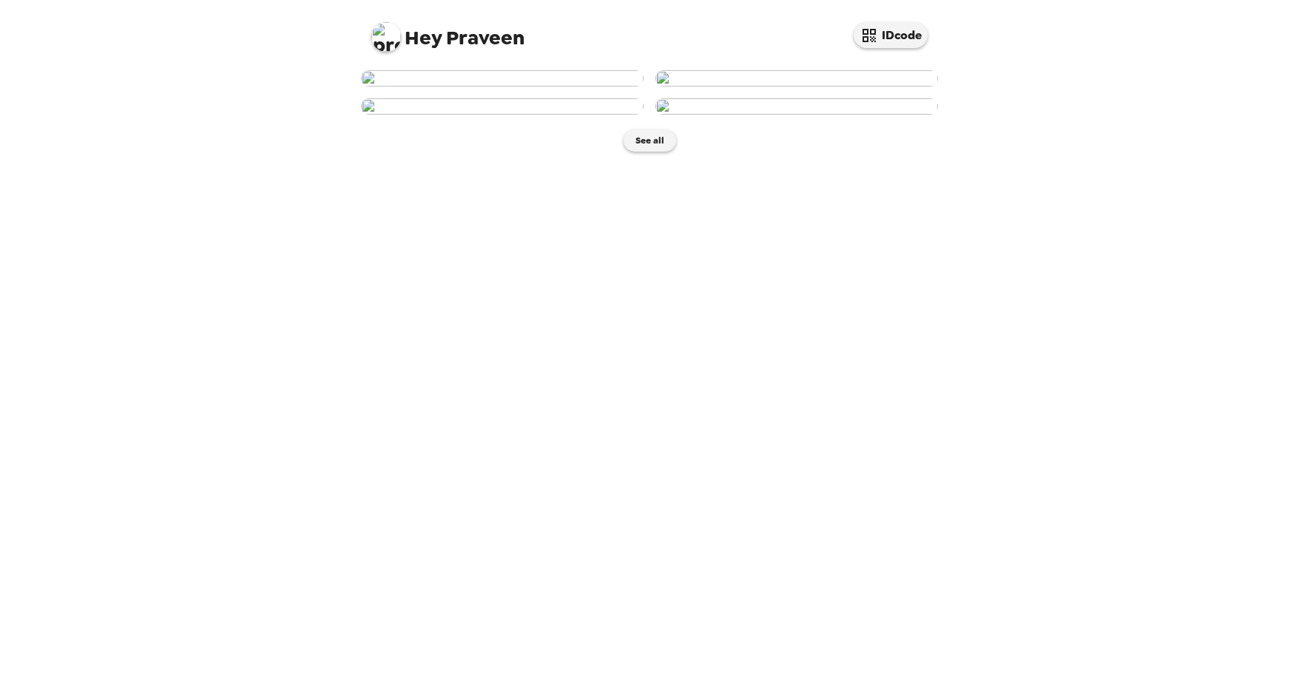
click at [752, 115] on img at bounding box center [796, 106] width 283 height 16
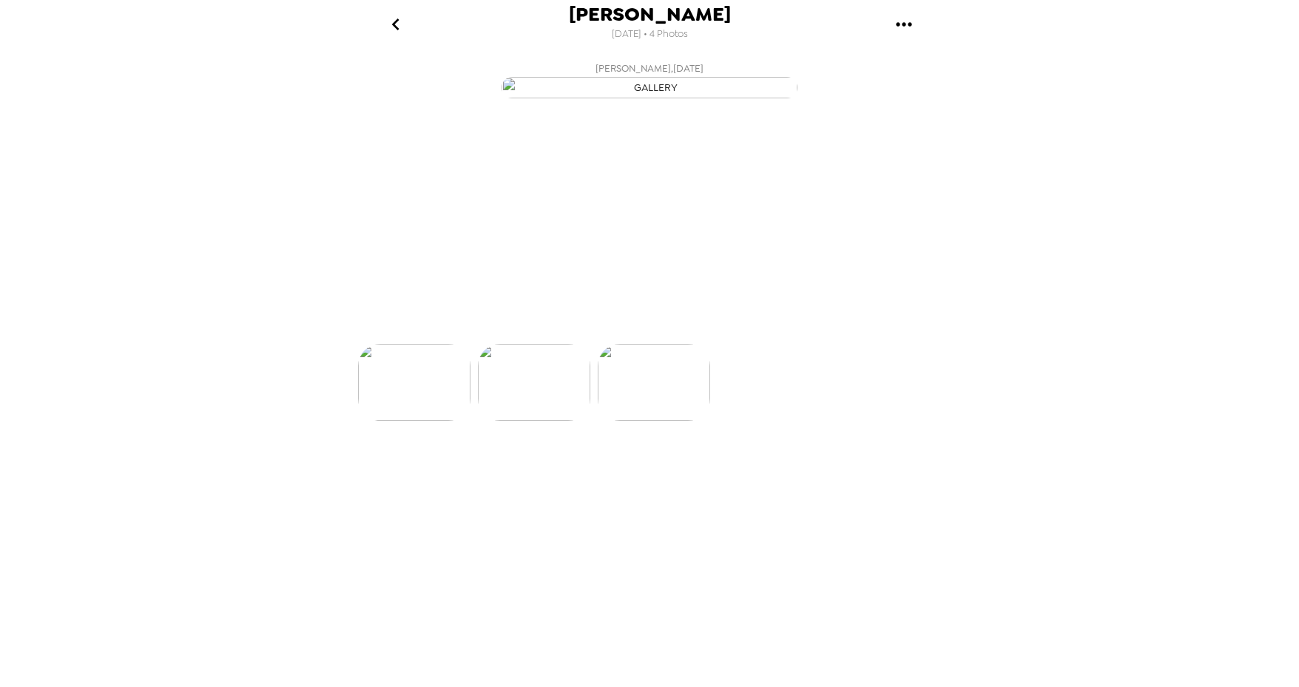
scroll to position [0, 357]
click at [665, 326] on p "Backdrops" at bounding box center [631, 317] width 67 height 18
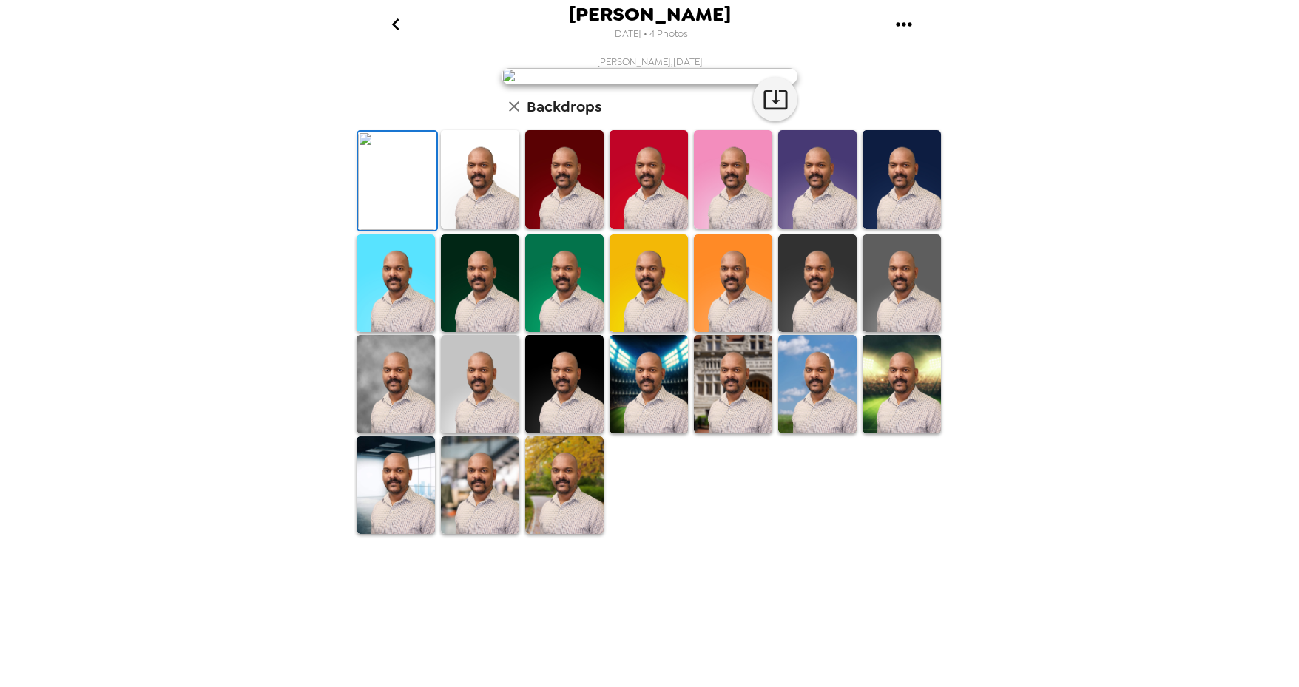
scroll to position [167, 0]
click at [373, 433] on img at bounding box center [396, 384] width 78 height 98
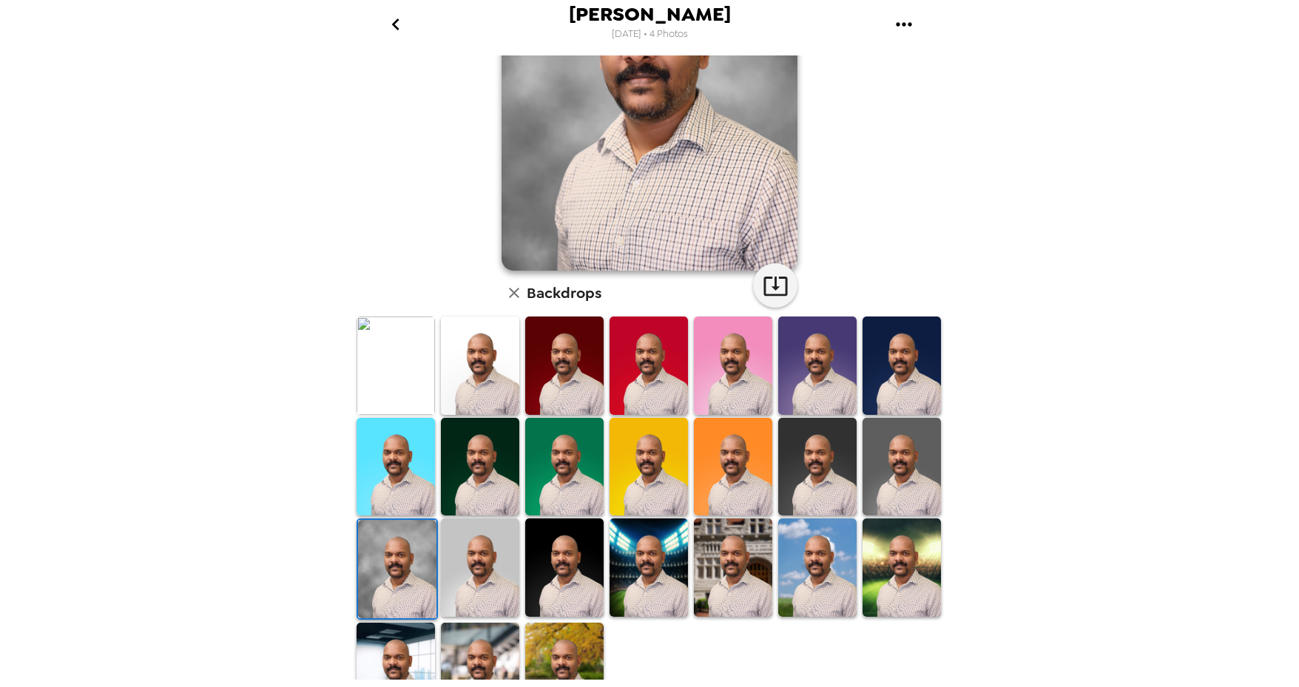
scroll to position [0, 0]
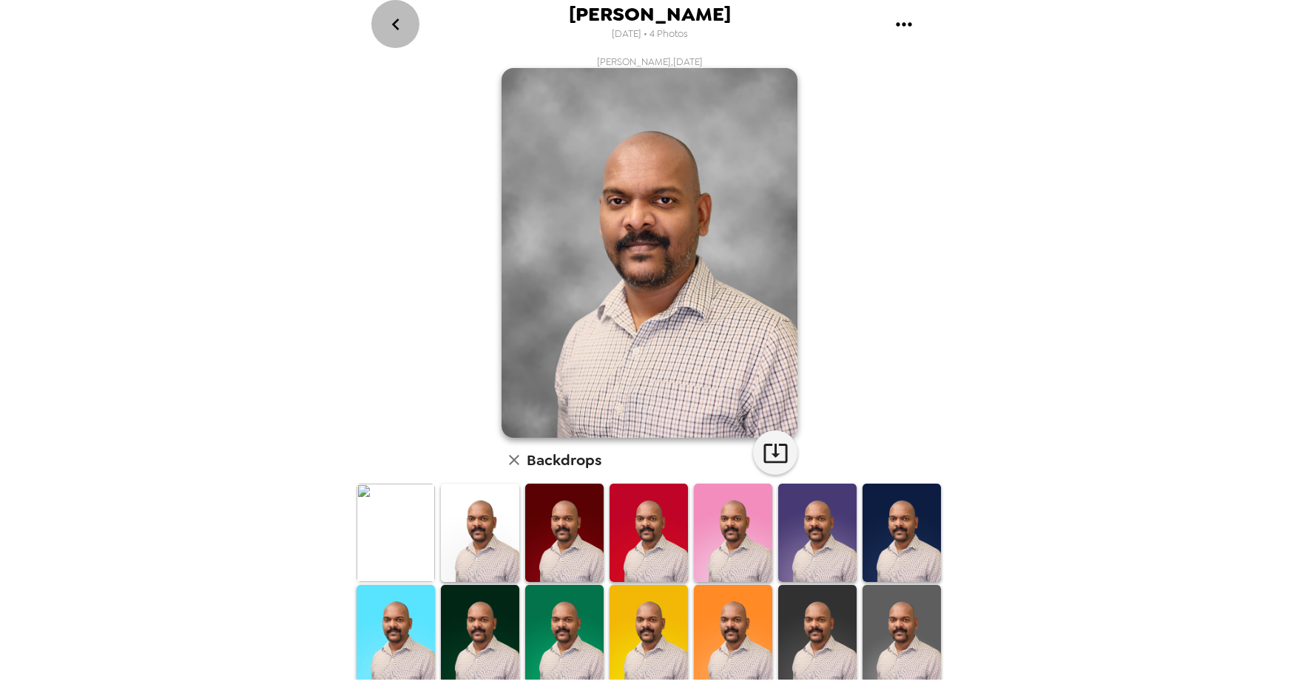
click at [391, 29] on icon "go back" at bounding box center [396, 25] width 24 height 24
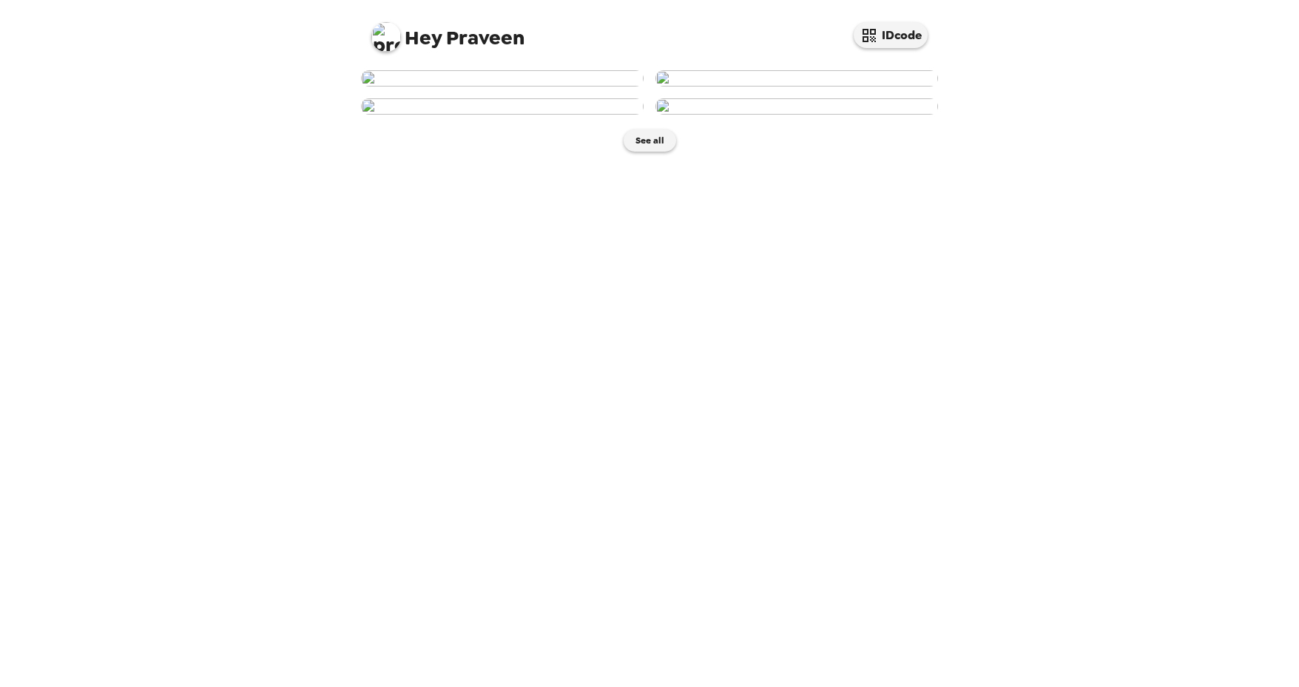
click at [800, 115] on img at bounding box center [796, 106] width 283 height 16
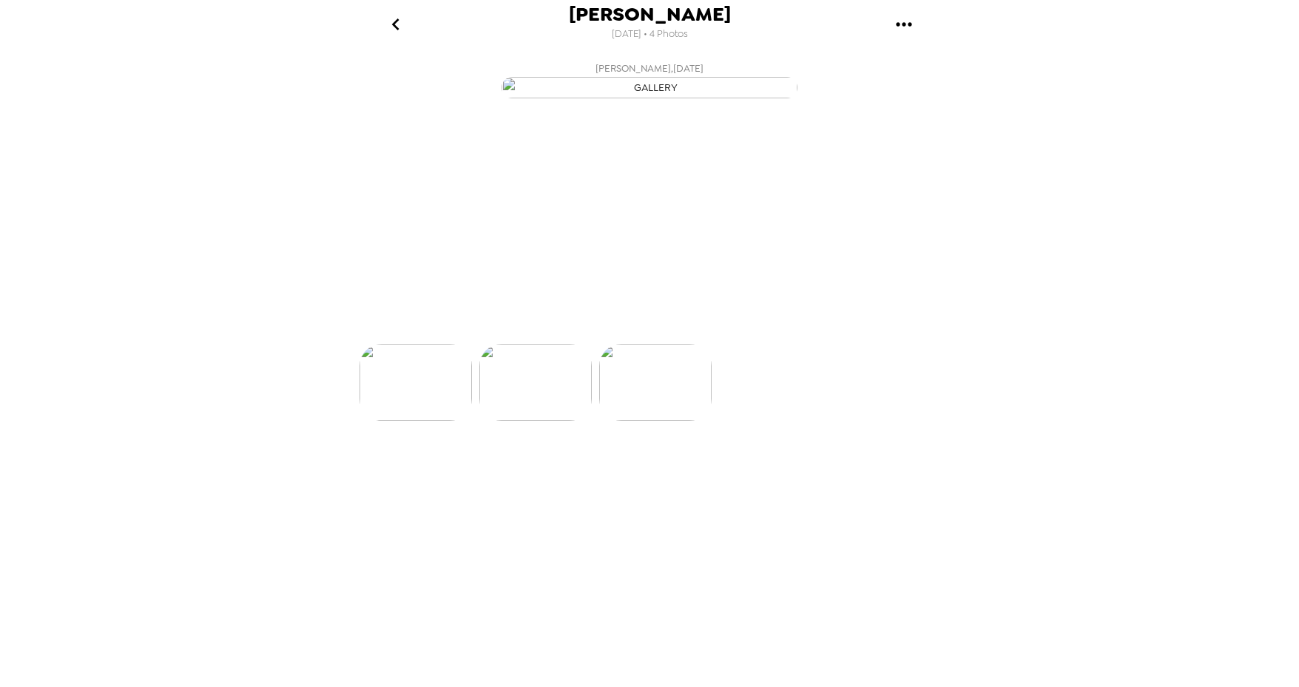
scroll to position [0, 357]
click at [645, 326] on p "Backdrops" at bounding box center [631, 317] width 67 height 18
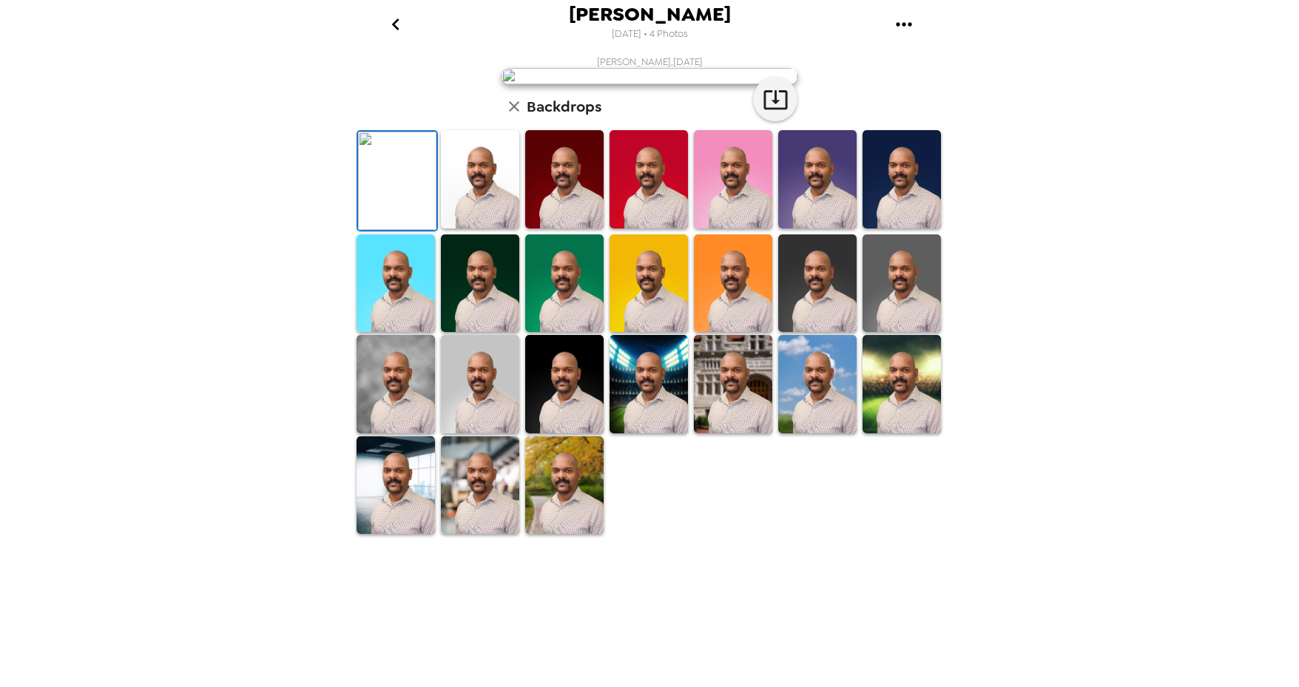
click at [445, 229] on img at bounding box center [480, 179] width 78 height 98
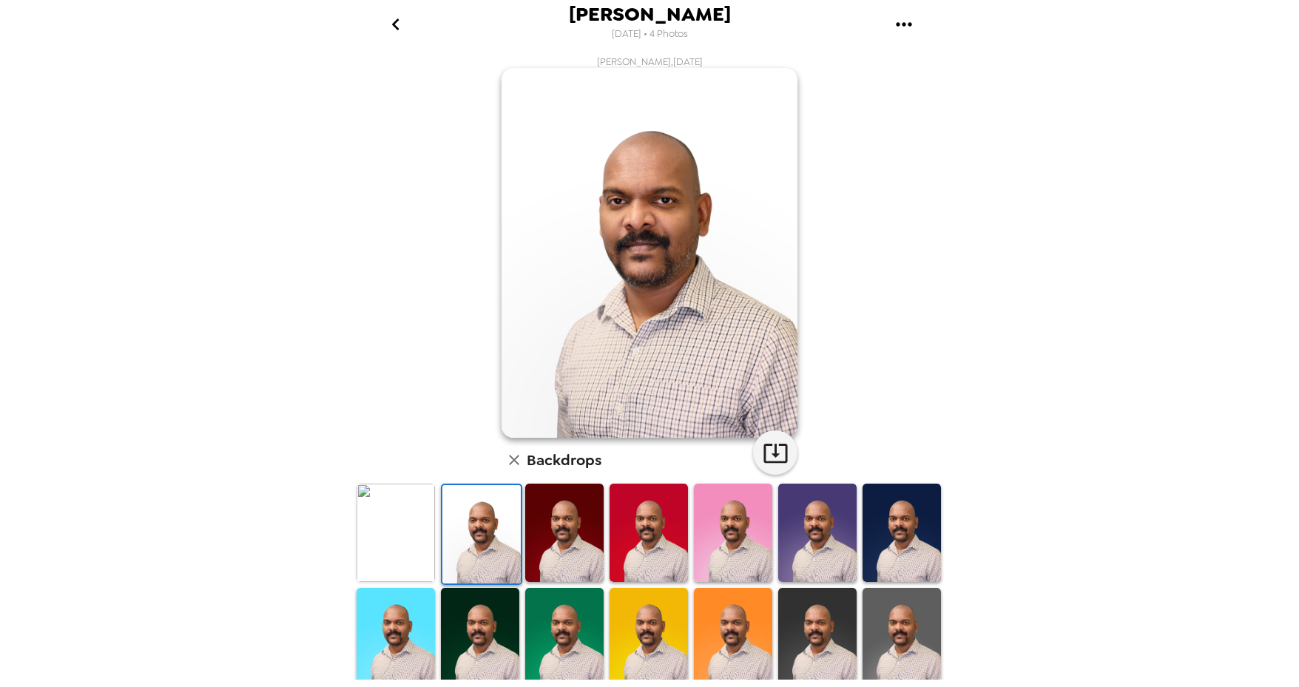
click at [826, 386] on div "Praveen Prabhakaran , 09-22-2025 Backdrops" at bounding box center [650, 472] width 592 height 834
click at [895, 27] on icon "gallery menu" at bounding box center [904, 25] width 24 height 24
click at [956, 66] on span "Download all photos" at bounding box center [974, 67] width 112 height 18
click at [774, 453] on icon "button" at bounding box center [776, 453] width 26 height 26
